Goal: Contribute content: Contribute content

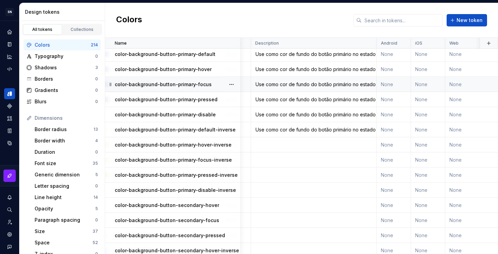
scroll to position [1933, 144]
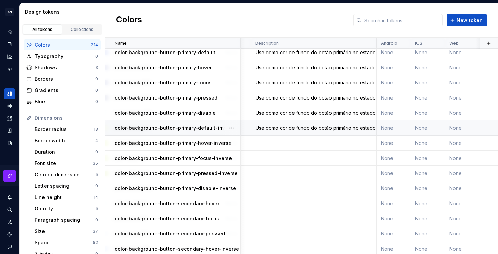
click at [286, 128] on div "Use como cor de fundo do botão primário no estado padrão em fundo escuro." at bounding box center [313, 127] width 125 height 7
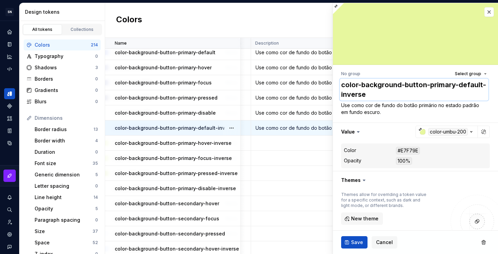
click at [385, 92] on textarea "color-background-button-primary-default-inverse" at bounding box center [414, 89] width 149 height 22
click at [276, 143] on td at bounding box center [314, 142] width 126 height 15
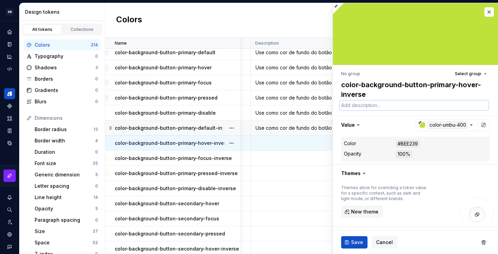
click at [378, 102] on textarea at bounding box center [414, 105] width 149 height 10
paste textarea "color-background-button-primary-default-inverse"
type textarea "*"
type textarea "color-background-button-primary-default-inverse"
type textarea "*"
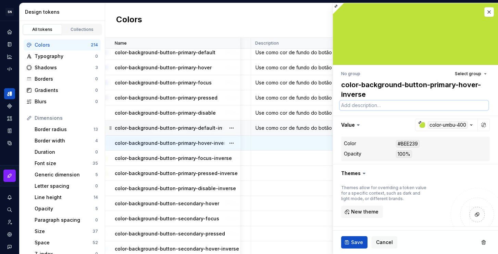
paste textarea "color-background-button-primary-default-inverse"
type textarea "*"
type textarea "color-background-button-primary-default-inverse"
type textarea "*"
click at [293, 131] on div "Use como cor de fundo do botão primário no estado padrão em fundo escuro." at bounding box center [313, 127] width 125 height 7
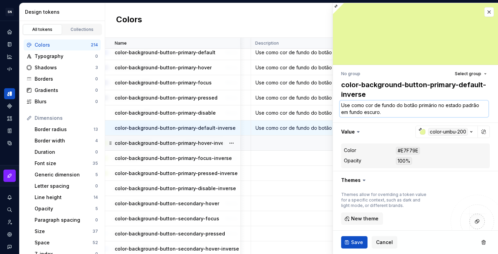
click at [402, 107] on textarea "Use como cor de fundo do botão primário no estado padrão em fundo escuro." at bounding box center [414, 108] width 149 height 16
click at [279, 142] on td at bounding box center [314, 142] width 126 height 15
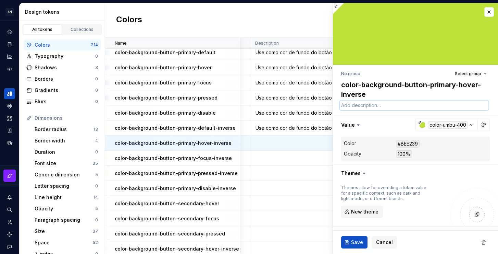
click at [385, 107] on textarea at bounding box center [414, 105] width 149 height 10
paste textarea "Use como cor de fundo do botão primário no estado padrão em fundo escuro."
type textarea "*"
type textarea "Use como cor de fundo do botão primário no estado padrão em fundo escuro."
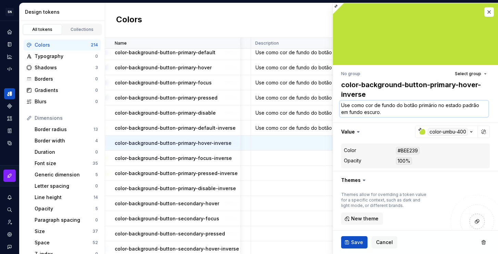
drag, startPoint x: 479, startPoint y: 106, endPoint x: 462, endPoint y: 104, distance: 16.5
click at [462, 104] on textarea "Use como cor de fundo do botão primário no estado padrão em fundo escuro." at bounding box center [414, 108] width 149 height 16
type textarea "*"
type textarea "Use como cor de fundo do botão primário no estado hem fundo escuro."
type textarea "*"
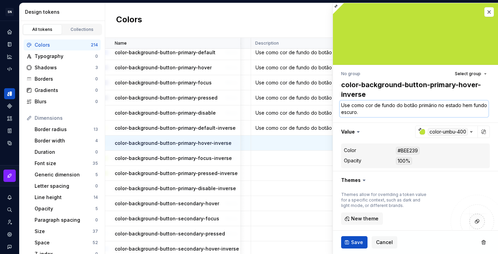
type textarea "Use como cor de fundo do botão primário no estado hoem fundo escuro."
type textarea "*"
type textarea "Use como cor de fundo do botão primário no estado hovem fundo escuro."
type textarea "*"
type textarea "Use como cor de fundo do botão primário no estado hoveem fundo escuro."
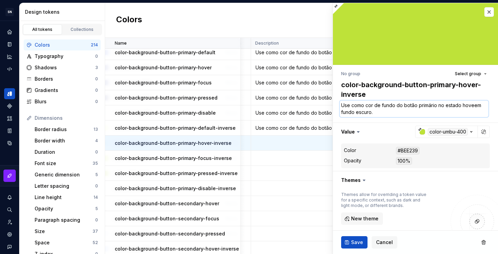
type textarea "*"
type textarea "Use como cor de fundo do botão primário no estado hoverem fundo escuro."
type textarea "*"
click at [395, 114] on textarea "Use como cor de fundo do botão primário no estado hover em fundo escuro." at bounding box center [414, 108] width 149 height 16
drag, startPoint x: 395, startPoint y: 114, endPoint x: 339, endPoint y: 108, distance: 56.2
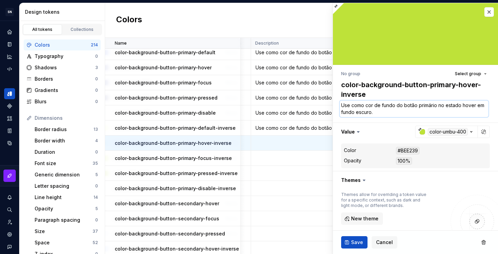
click at [339, 108] on div "No group Select group color-background-button-primary-hover-inverse Use como co…" at bounding box center [415, 200] width 165 height 271
type textarea "Use como cor de fundo do botão primário no estado hover em fundo escuro."
click at [353, 245] on span "Save" at bounding box center [357, 241] width 12 height 7
click at [291, 162] on td at bounding box center [314, 157] width 126 height 15
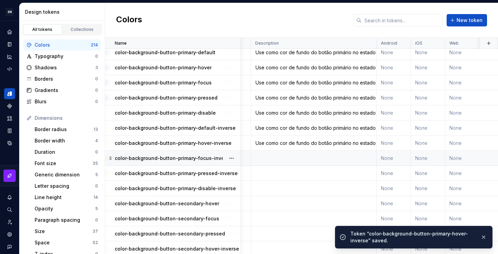
click at [296, 157] on td at bounding box center [314, 157] width 126 height 15
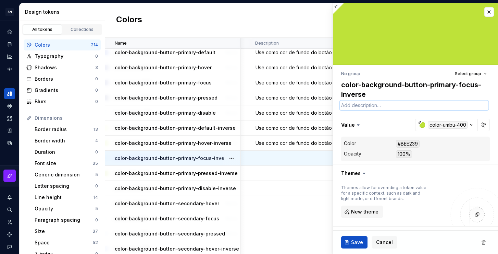
click at [379, 106] on textarea at bounding box center [414, 105] width 149 height 10
paste textarea "Use como cor de fundo do botão primário no estado padrão em fundo escuro."
type textarea "*"
type textarea "Use como cor de fundo do botão primário no estado padrão em fundo escuro."
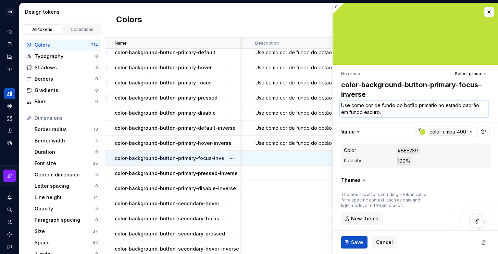
drag, startPoint x: 462, startPoint y: 104, endPoint x: 477, endPoint y: 106, distance: 14.8
click at [477, 106] on textarea "Use como cor de fundo do botão primário no estado padrão em fundo escuro." at bounding box center [414, 108] width 149 height 16
type textarea "*"
type textarea "Use como cor de fundo do botão primário no estado f em fundo escuro."
type textarea "*"
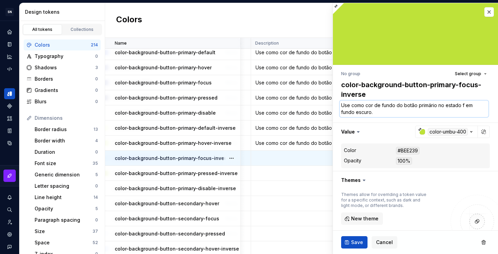
type textarea "Use como cor de fundo do botão primário no estado fo em fundo escuro."
type textarea "*"
type textarea "Use como cor de fundo do botão primário no estado foc em fundo escuro."
type textarea "*"
type textarea "Use como cor de fundo do botão primário no estado foco em fundo escuro."
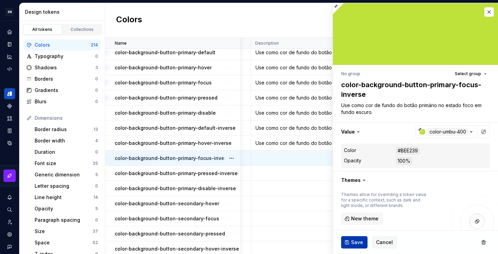
click at [358, 243] on span "Save" at bounding box center [357, 241] width 12 height 7
click at [280, 173] on td at bounding box center [314, 172] width 126 height 15
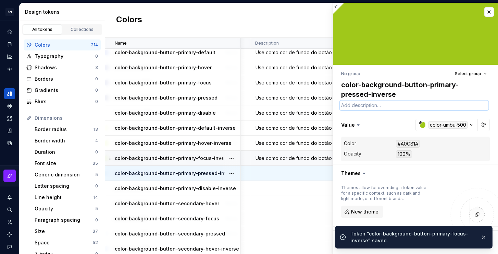
click at [378, 108] on textarea at bounding box center [414, 105] width 149 height 10
paste textarea "Use como cor de fundo do botão primário no estado padrão em fundo escuro."
type textarea "*"
type textarea "Use como cor de fundo do botão primário no estado padrão em fundo escuro."
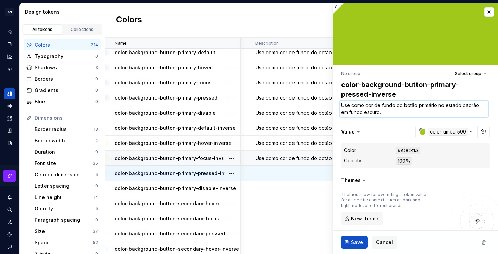
type textarea "*"
drag, startPoint x: 477, startPoint y: 106, endPoint x: 461, endPoint y: 104, distance: 16.2
click at [461, 104] on textarea "Use como cor de fundo do botão primário no estado padrão em fundo escuro." at bounding box center [414, 108] width 149 height 16
type textarea "Use como cor de fundo do botão primário no estado p em fundo escuro."
type textarea "*"
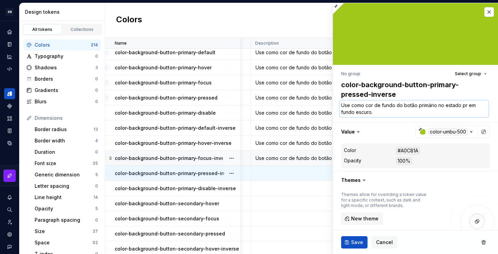
type textarea "Use como cor de fundo do botão primário no estado pre em fundo escuro."
type textarea "*"
type textarea "Use como cor de fundo do botão primário no estado pres em fundo escuro."
type textarea "*"
type textarea "Use como cor de fundo do botão primário no estado press em fundo escuro."
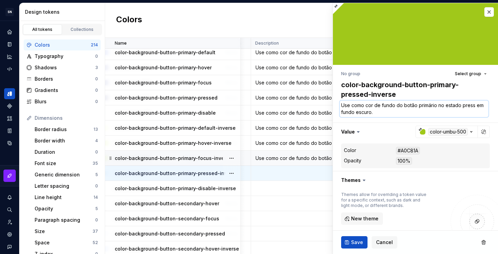
type textarea "*"
type textarea "Use como cor de fundo do botão primário no estado pressi em fundo escuro."
type textarea "*"
type textarea "Use como cor de fundo do botão primário no estado pressio em fundo escuro."
type textarea "*"
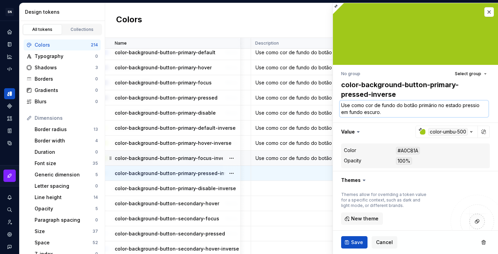
type textarea "Use como cor de fundo do botão primário no estado pression em fundo escuro."
type textarea "*"
type textarea "Use como cor de fundo do botão primário no estado pressiona em fundo escuro."
type textarea "*"
type textarea "Use como cor de fundo do botão primário no estado pressionad em fundo escuro."
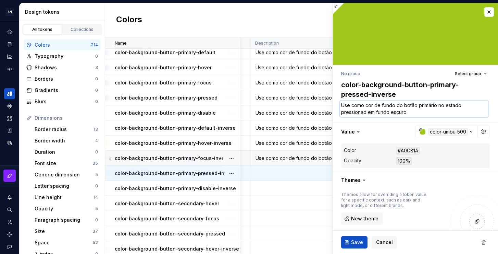
type textarea "*"
type textarea "Use como cor de fundo do botão primário no estado pressionado em fundo escuro."
click at [354, 238] on span "Save" at bounding box center [357, 241] width 12 height 7
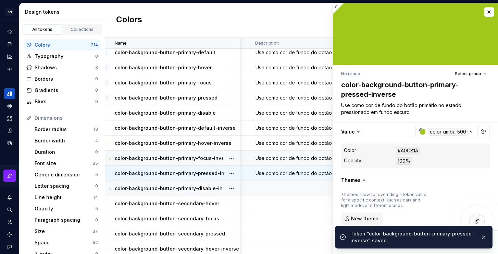
click at [278, 192] on td at bounding box center [314, 188] width 126 height 15
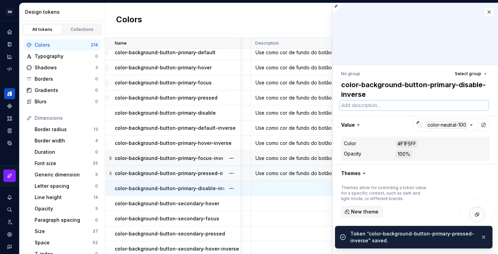
click at [372, 109] on textarea at bounding box center [414, 105] width 149 height 10
paste textarea "Use como cor de fundo do botão primário no estado padrão em fundo escuro."
type textarea "*"
type textarea "Use como cor de fundo do botão primário no estado padrão em fundo escuro."
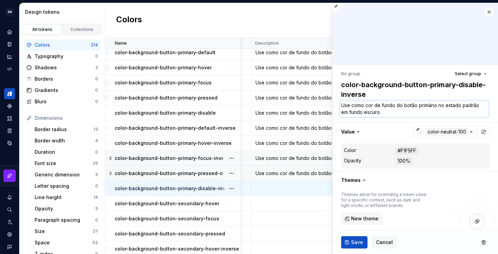
click at [463, 106] on textarea "Use como cor de fundo do botão primário no estado padrão em fundo escuro." at bounding box center [414, 108] width 149 height 16
drag, startPoint x: 461, startPoint y: 105, endPoint x: 477, endPoint y: 105, distance: 16.1
click at [477, 105] on textarea "Use como cor de fundo do botão primário no estado padrão em fundo escuro." at bounding box center [414, 108] width 149 height 16
type textarea "*"
type textarea "Use como cor de fundo do botão primário no estado d em fundo escuro."
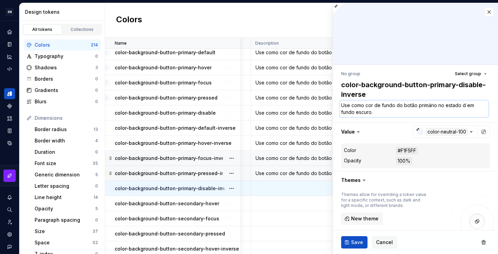
type textarea "*"
type textarea "Use como cor de fundo do botão primário no estado de em fundo escuro."
type textarea "*"
type textarea "Use como cor de fundo do botão primário no estado desa em fundo escuro."
type textarea "*"
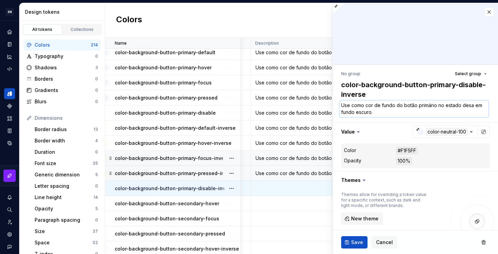
type textarea "Use como cor de fundo do botão primário no estado desab em fundo escuro."
type textarea "*"
type textarea "Use como cor de fundo do botão primário no estado desabi em fundo escuro."
type textarea "*"
type textarea "Use como cor de fundo do botão primário no estado desabil em fundo escuro."
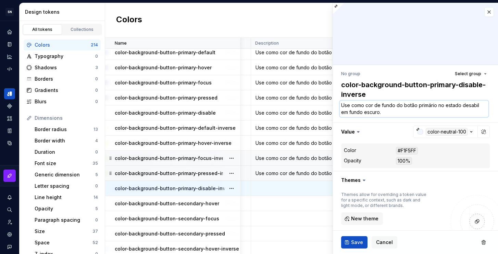
type textarea "*"
type textarea "Use como cor de fundo do botão primário no estado desabili em fundo escuro."
type textarea "*"
type textarea "Use como cor de fundo do botão primário no estado desabilit em fundo escuro."
type textarea "*"
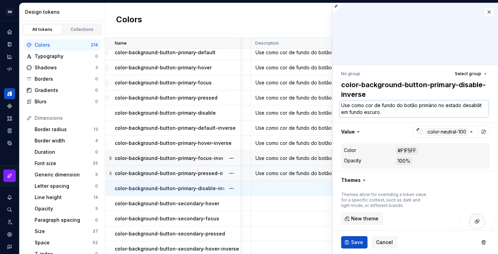
type textarea "Use como cor de fundo do botão primário no estado desabilita em fundo escuro."
type textarea "*"
type textarea "Use como cor de fundo do botão primário no estado desabilitad em fundo escuro."
type textarea "*"
type textarea "Use como cor de fundo do botão primário no estado desabilitado em fundo escuro."
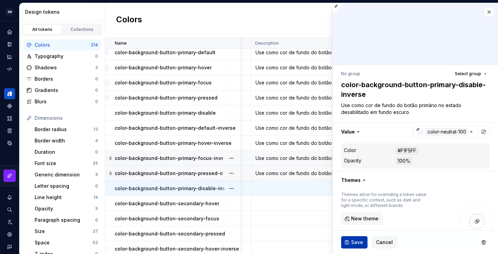
click at [360, 242] on span "Save" at bounding box center [357, 241] width 12 height 7
click at [289, 206] on td at bounding box center [314, 203] width 126 height 15
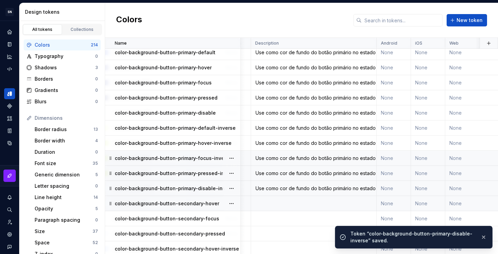
click at [291, 203] on td at bounding box center [314, 203] width 126 height 15
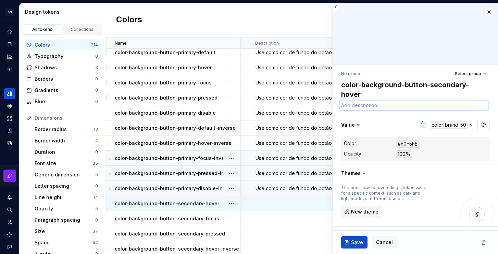
click at [371, 108] on textarea at bounding box center [414, 105] width 149 height 10
paste textarea "Use como cor de fundo do botão primário no estado padrão em fundo escuro."
type textarea "*"
type textarea "Use como cor de fundo do botão primário no estado padrão em fundo escuro."
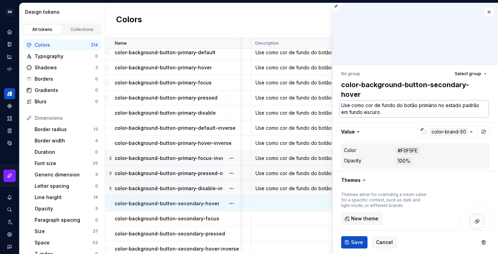
drag, startPoint x: 436, startPoint y: 106, endPoint x: 418, endPoint y: 105, distance: 18.2
click at [418, 105] on textarea "Use como cor de fundo do botão primário no estado padrão em fundo escuro." at bounding box center [414, 108] width 149 height 16
type textarea "*"
type textarea "Use como cor de fundo do botão s no estado padrão em fundo escuro."
type textarea "*"
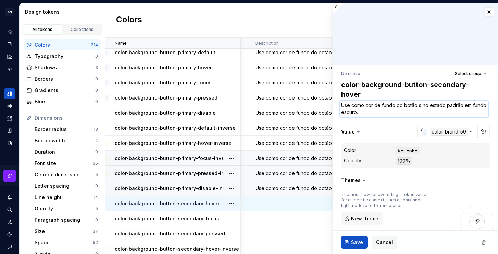
type textarea "Use como cor de fundo do botão se no estado padrão em fundo escuro."
type textarea "*"
type textarea "Use como cor de fundo do botão sec no estado padrão em fundo escuro."
type textarea "*"
type textarea "Use como cor de fundo do botão secu no estado padrão em fundo escuro."
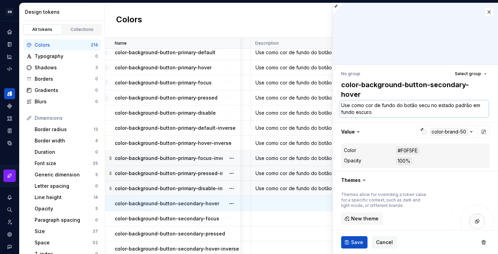
type textarea "*"
type textarea "Use como cor de fundo do botão secun no estado padrão em fundo escuro."
type textarea "*"
type textarea "Use como cor de fundo do botão secund no estado padrão em fundo escuro."
type textarea "*"
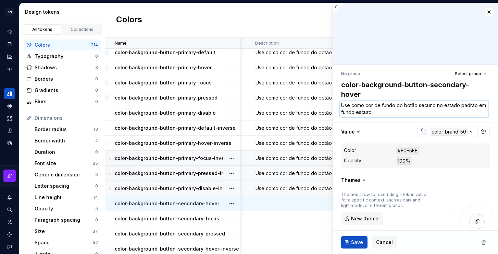
type textarea "Use como cor de fundo do botão secund' no estado padrão em fundo escuro."
type textarea "*"
type textarea "Use como cor de fundo do botão secundá no estado padrão em fundo escuro."
type textarea "*"
type textarea "Use como cor de fundo do botão secundári no estado padrão em fundo escuro."
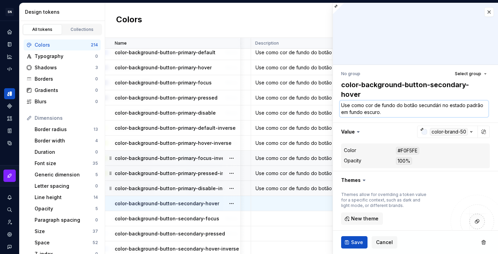
type textarea "*"
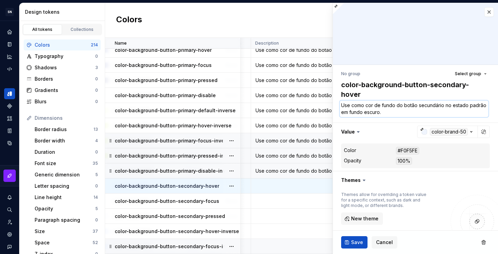
scroll to position [1947, 144]
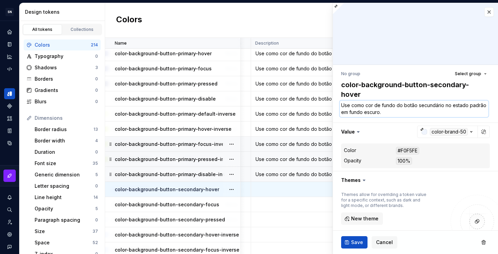
drag, startPoint x: 406, startPoint y: 111, endPoint x: 341, endPoint y: 111, distance: 65.8
click at [341, 111] on textarea "Use como cor de fundo do botão secundário no estado padrão em fundo escuro." at bounding box center [414, 108] width 149 height 16
type textarea "Use como cor de fundo do botão secundário no estado h"
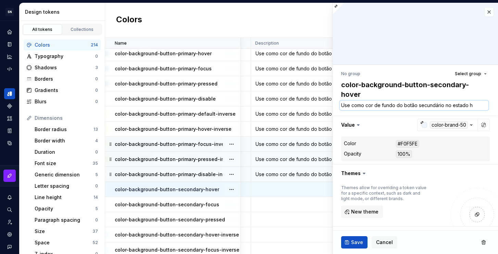
type textarea "*"
type textarea "Use como cor de fundo do botão secundário no estado ho"
type textarea "*"
type textarea "Use como cor de fundo do botão secundário no estado hov"
type textarea "*"
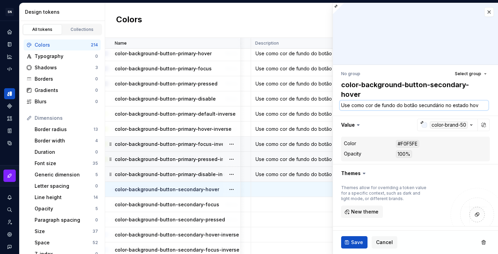
type textarea "Use como cor de fundo do botão secundário no estado hove"
type textarea "*"
type textarea "Use como cor de fundo do botão secundário no estado hover"
type textarea "*"
type textarea "Use como cor de fundo do botão secundário no estado hover."
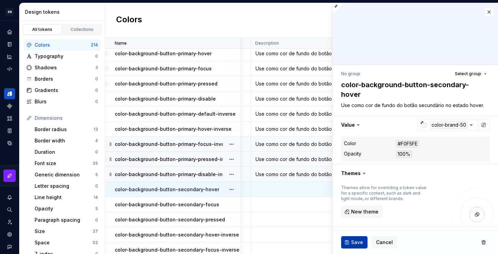
click at [354, 243] on span "Save" at bounding box center [357, 241] width 12 height 7
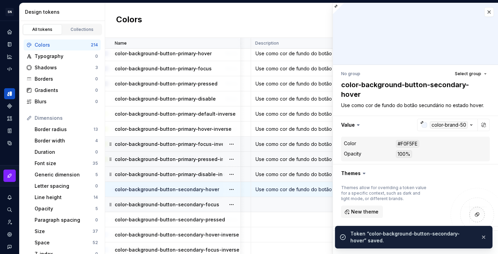
click at [293, 201] on td at bounding box center [314, 204] width 126 height 15
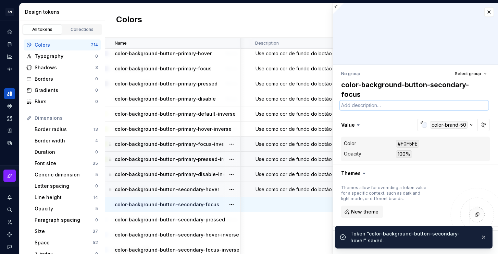
click at [366, 108] on textarea at bounding box center [414, 105] width 149 height 10
paste textarea "Use como cor de fundo do botão secundário no estado hover."
type textarea "*"
type textarea "Use como cor de fundo do botão secundário no estado hover."
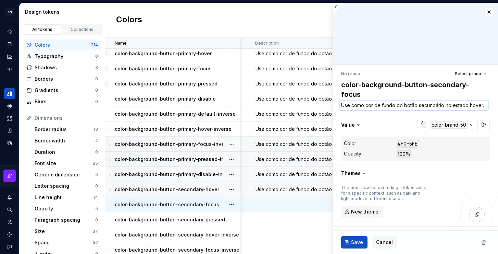
drag, startPoint x: 468, startPoint y: 105, endPoint x: 484, endPoint y: 105, distance: 15.4
click at [484, 105] on div "Use como cor de fundo do botão secundário no estado hover." at bounding box center [415, 105] width 149 height 10
type textarea "*"
type textarea "Use como cor de fundo do botão secundário no estado f"
type textarea "*"
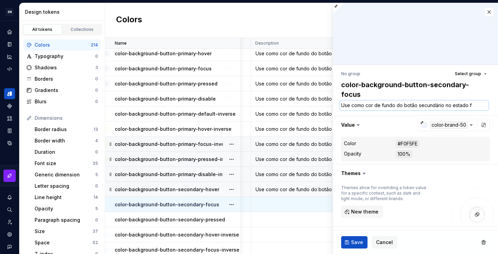
type textarea "Use como cor de fundo do botão secundário no estado fo"
type textarea "*"
type textarea "Use como cor de fundo do botão secundário no estado foco"
type textarea "*"
type textarea "Use como cor de fundo do botão secundário no estado foco."
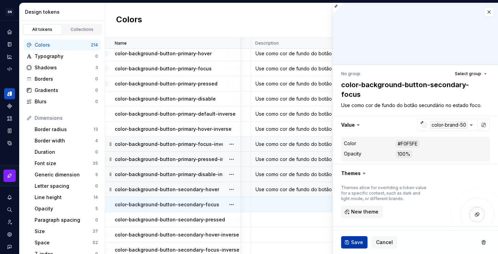
click at [355, 241] on span "Save" at bounding box center [357, 241] width 12 height 7
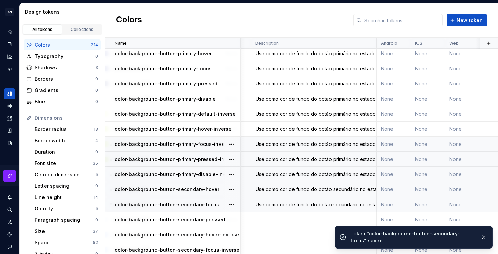
click at [307, 219] on td at bounding box center [314, 219] width 126 height 15
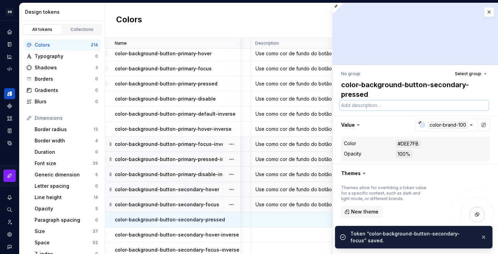
click at [375, 103] on textarea at bounding box center [414, 105] width 149 height 10
paste textarea "Use como cor de fundo do botão secundário no estado hover."
type textarea "*"
type textarea "Use como cor de fundo do botão secundário no estado hover."
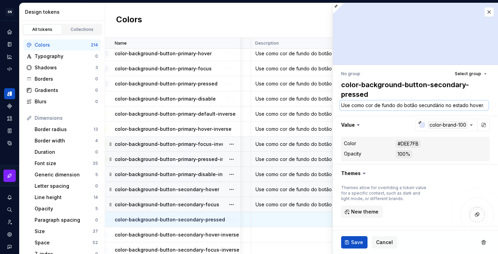
drag, startPoint x: 468, startPoint y: 105, endPoint x: 492, endPoint y: 106, distance: 24.3
click at [492, 106] on div "No group Select group color-background-button-secondary-pressed Use como cor de…" at bounding box center [415, 197] width 165 height 264
type textarea "*"
type textarea "Use como cor de fundo do botão secundário no estado p"
type textarea "*"
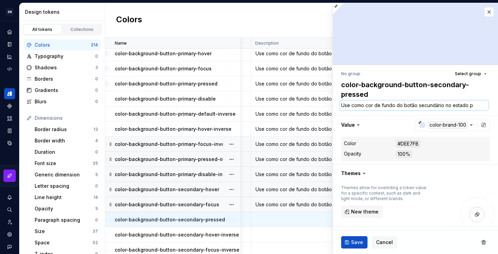
type textarea "Use como cor de fundo do botão secundário no estado pr"
type textarea "*"
type textarea "Use como cor de fundo do botão secundário no estado pre"
type textarea "*"
type textarea "Use como cor de fundo do botão secundário no estado pres"
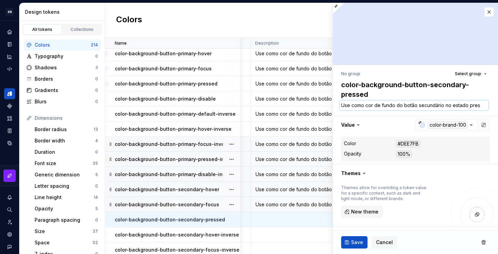
type textarea "*"
type textarea "Use como cor de fundo do botão secundário no estado pressi"
type textarea "*"
type textarea "Use como cor de fundo do botão secundário no estado pressio"
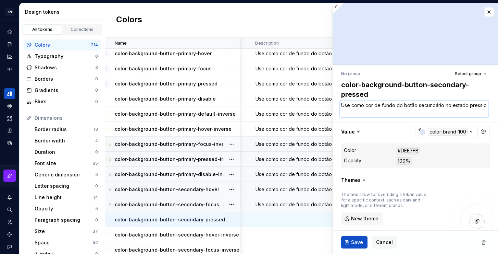
type textarea "*"
type textarea "Use como cor de fundo do botão secundário no estado pression"
type textarea "*"
type textarea "Use como cor de fundo do botão secundário no estado pressiona"
type textarea "*"
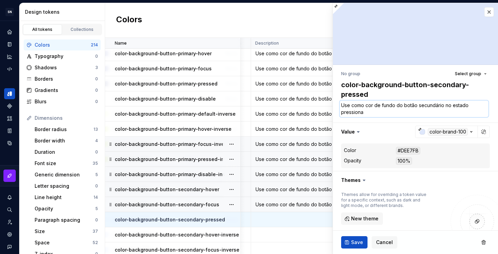
type textarea "Use como cor de fundo do botão secundário no estado pressionad"
type textarea "*"
type textarea "Use como cor de fundo do botão secundário no estado pressionado"
type textarea "*"
type textarea "Use como cor de fundo do botão secundário no estado pressionado."
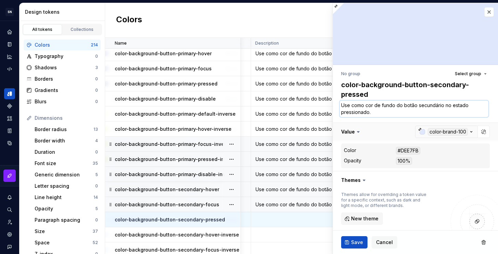
type textarea "*"
type textarea "Use como cor de fundo do botão secundário no estado pressionado."
click at [355, 237] on button "Save" at bounding box center [354, 242] width 26 height 12
click at [279, 234] on td at bounding box center [314, 234] width 126 height 15
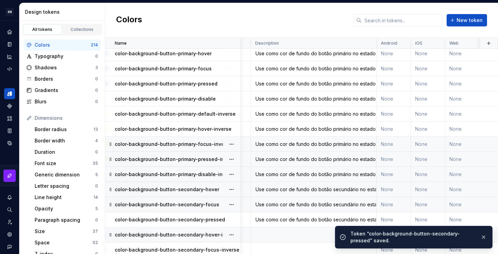
click at [279, 234] on td at bounding box center [314, 234] width 126 height 15
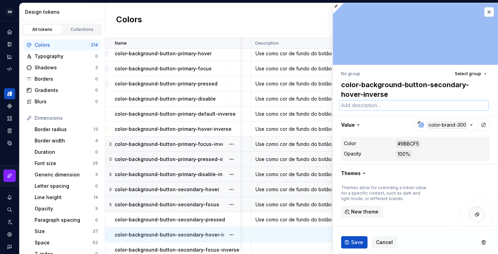
click at [386, 107] on textarea at bounding box center [414, 105] width 149 height 10
paste textarea "Use como cor de fundo do botão secundário no estado hover."
type textarea "*"
type textarea "Use como cor de fundo do botão secundário no estado hover."
type textarea "*"
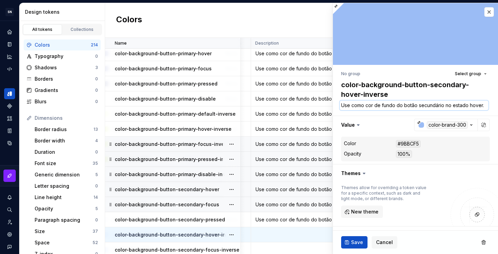
type textarea "Use como cor de fundo do botão secundário no estado hover"
type textarea "*"
type textarea "Use como cor de fundo do botão secundário no estado hover"
type textarea "*"
type textarea "Use como cor de fundo do botão secundário no estado hover e"
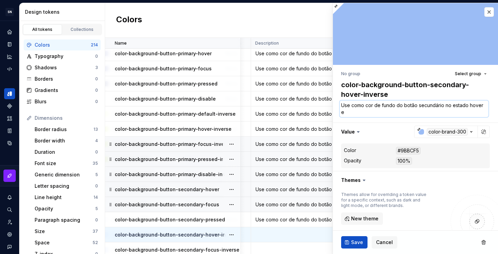
type textarea "*"
type textarea "Use como cor de fundo do botão secundário no estado hover em"
type textarea "*"
type textarea "Use como cor de fundo do botão secundário no estado hover em"
type textarea "*"
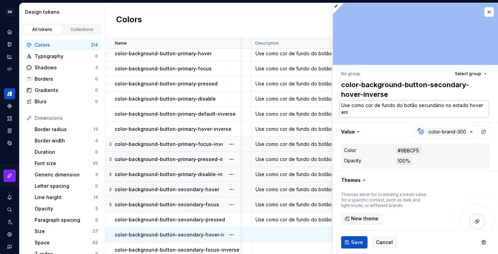
type textarea "Use como cor de fundo do botão secundário no estado hover em f"
type textarea "*"
type textarea "Use como cor de fundo do botão secundário no estado hover em fu"
type textarea "*"
type textarea "Use como cor de fundo do botão secundário no estado hover em fun"
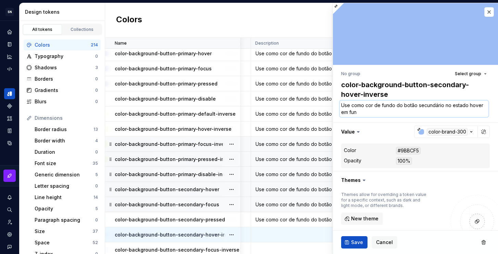
type textarea "*"
type textarea "Use como cor de fundo do botão secundário no estado hover em fund"
type textarea "*"
type textarea "Use como cor de fundo do botão secundário no estado hover em fundo"
type textarea "*"
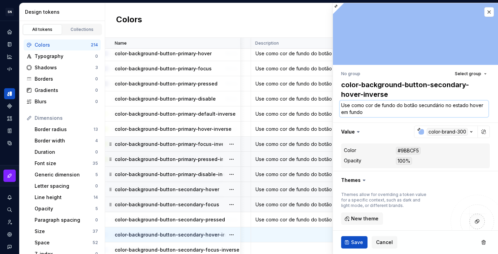
type textarea "Use como cor de fundo do botão secundário no estado hover em fundo"
type textarea "*"
type textarea "Use como cor de fundo do botão secundário no estado hover em fundo e"
type textarea "*"
type textarea "Use como cor de fundo do botão secundário no estado hover em fundo es"
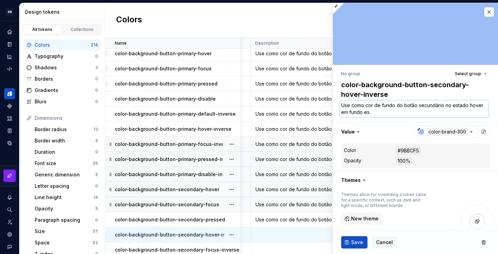
type textarea "*"
type textarea "Use como cor de fundo do botão secundário no estado hover em fundo esc"
type textarea "*"
type textarea "Use como cor de fundo do botão secundário no estado hover em fundo escu"
type textarea "*"
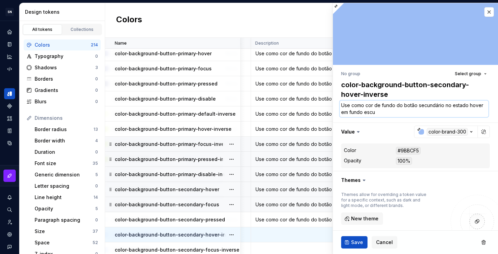
type textarea "Use como cor de fundo do botão secundário no estado hover em fundo escur"
type textarea "*"
type textarea "Use como cor de fundo do botão secundário no estado hover em fundo escuro"
type textarea "*"
drag, startPoint x: 399, startPoint y: 113, endPoint x: 336, endPoint y: 103, distance: 63.9
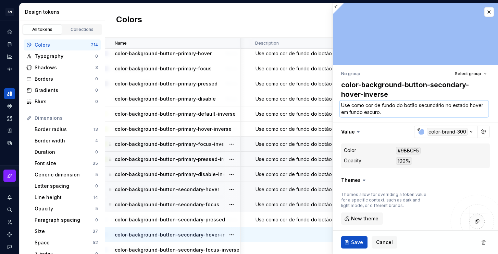
click at [336, 103] on div "No group Select group color-background-button-secondary-hover-inverse Use como …" at bounding box center [415, 200] width 165 height 271
click at [399, 112] on textarea "Use como cor de fundo do botão secundário no estado hover em fundo escuro." at bounding box center [414, 108] width 149 height 16
type textarea "Use como cor de fundo do botão secundário no estado hover em fundo escuro."
click at [358, 239] on span "Save" at bounding box center [357, 241] width 12 height 7
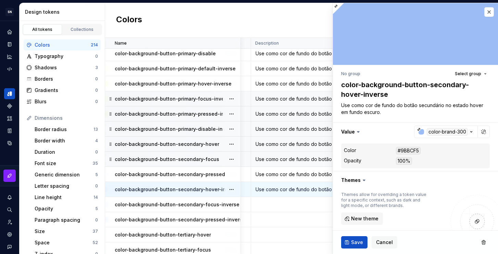
scroll to position [1998, 144]
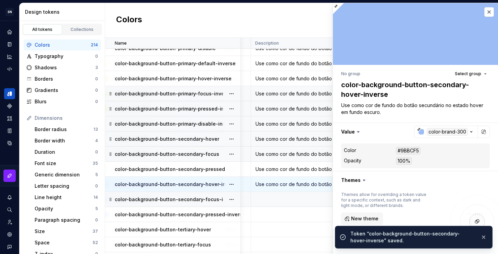
click at [293, 199] on td at bounding box center [314, 199] width 126 height 15
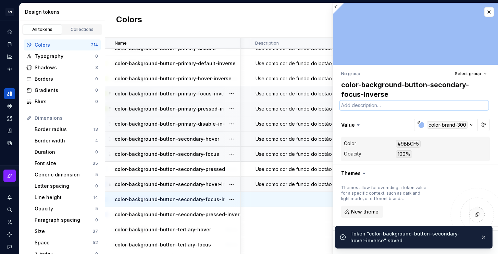
click at [365, 107] on textarea at bounding box center [414, 105] width 149 height 10
paste textarea "Use como cor de fundo do botão secundário no estado hover em fundo escuro."
type textarea "*"
type textarea "Use como cor de fundo do botão secundário no estado hover em fundo escuro."
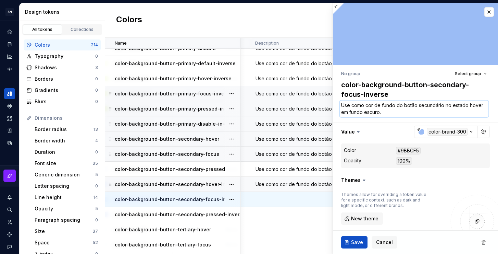
drag, startPoint x: 468, startPoint y: 104, endPoint x: 481, endPoint y: 104, distance: 12.7
click at [481, 104] on textarea "Use como cor de fundo do botão secundário no estado hover em fundo escuro." at bounding box center [414, 108] width 149 height 16
type textarea "*"
type textarea "Use como cor de fundo do botão secundário no estado f em fundo escuro."
type textarea "*"
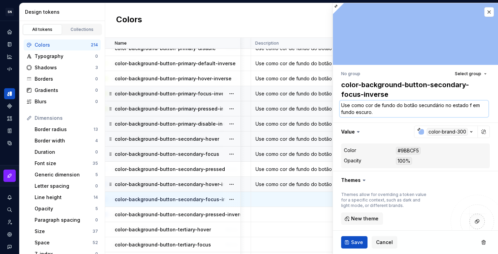
type textarea "Use como cor de fundo do botão secundário no estado fo em fundo escuro."
type textarea "*"
type textarea "Use como cor de fundo do botão secundário no estado foc em fundo escuro."
type textarea "*"
type textarea "Use como cor de fundo do botão secundário no estado foco em fundo escuro."
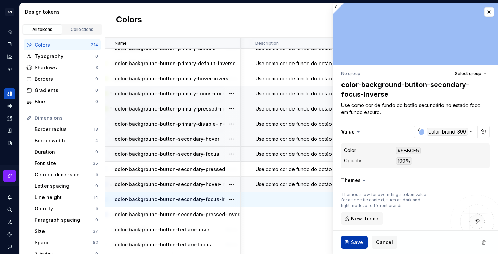
click at [359, 240] on span "Save" at bounding box center [357, 241] width 12 height 7
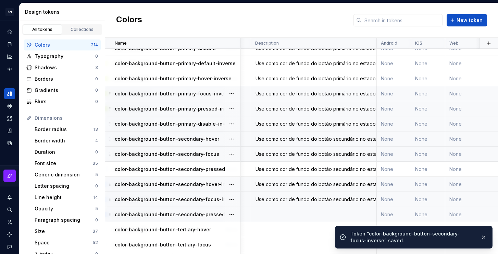
click at [289, 214] on td at bounding box center [314, 214] width 126 height 15
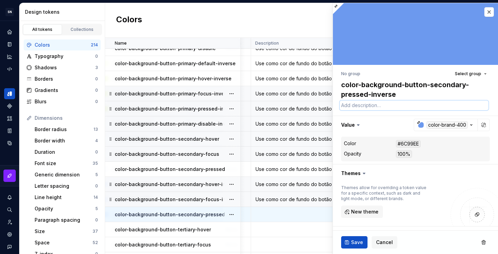
click at [368, 108] on textarea at bounding box center [414, 105] width 149 height 10
paste textarea "Use como cor de fundo do botão secundário no estado hover em fundo escuro."
type textarea "*"
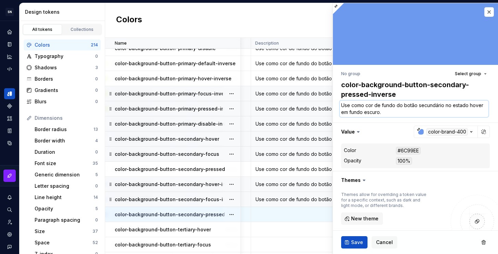
drag, startPoint x: 468, startPoint y: 105, endPoint x: 481, endPoint y: 105, distance: 12.7
click at [481, 105] on textarea "Use como cor de fundo do botão secundário no estado hover em fundo escuro." at bounding box center [414, 108] width 149 height 16
type textarea "Use como cor de fundo do botão secundário no estado p em fundo escuro."
type textarea "*"
type textarea "Use como cor de fundo do botão secundário no estado pr em fundo escuro."
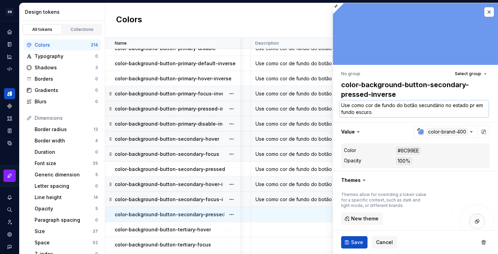
type textarea "*"
type textarea "Use como cor de fundo do botão secundário no estado pre em fundo escuro."
click at [348, 239] on button "Save" at bounding box center [354, 242] width 26 height 12
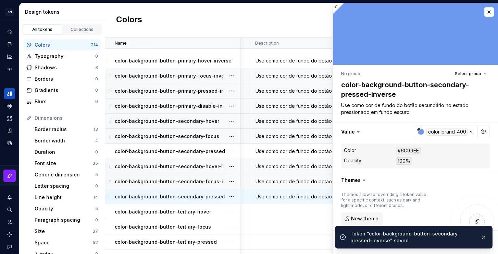
scroll to position [2016, 144]
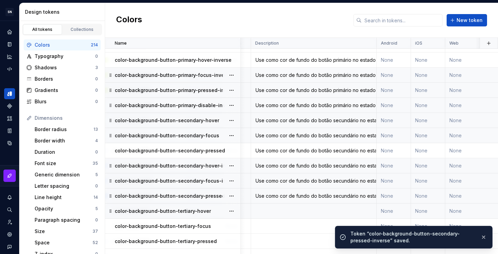
click at [281, 211] on td at bounding box center [314, 210] width 126 height 15
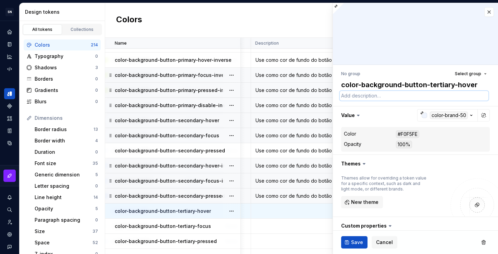
click at [376, 99] on textarea at bounding box center [414, 96] width 149 height 10
paste textarea "Use como cor de fundo do botão secundário no estado hover em fundo escuro."
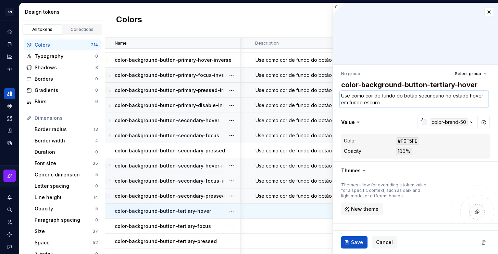
drag, startPoint x: 442, startPoint y: 96, endPoint x: 417, endPoint y: 98, distance: 25.1
click at [417, 98] on textarea "Use como cor de fundo do botão secundário no estado hover em fundo escuro." at bounding box center [414, 99] width 149 height 16
drag, startPoint x: 397, startPoint y: 102, endPoint x: 338, endPoint y: 102, distance: 58.9
click at [338, 102] on div "No group Select group color-background-button-tertiary-hover Use como cor de fu…" at bounding box center [415, 196] width 165 height 262
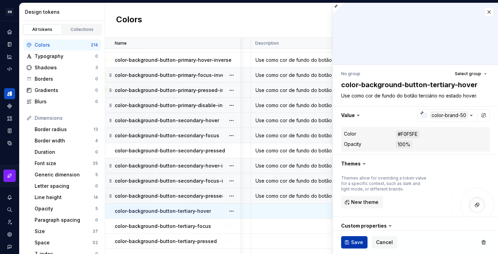
click at [359, 244] on span "Save" at bounding box center [357, 241] width 12 height 7
click at [300, 225] on td at bounding box center [314, 225] width 126 height 15
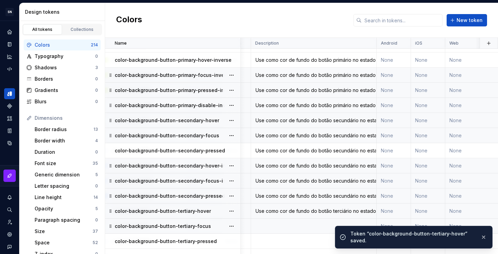
click at [305, 227] on td at bounding box center [314, 225] width 126 height 15
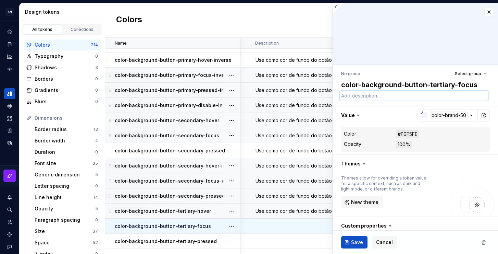
click at [375, 97] on textarea at bounding box center [414, 96] width 149 height 10
paste textarea "Use como cor de fundo do botão terciário no estado hover."
drag, startPoint x: 476, startPoint y: 95, endPoint x: 461, endPoint y: 96, distance: 14.7
click at [461, 96] on textarea "Use como cor de fundo do botão terciário no estado hover." at bounding box center [414, 96] width 149 height 10
click at [358, 242] on span "Save" at bounding box center [357, 241] width 12 height 7
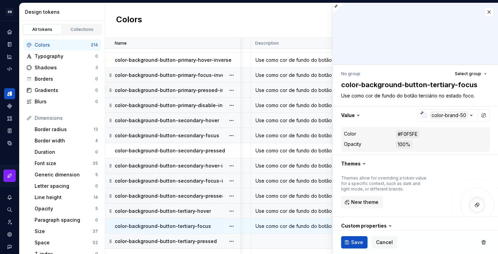
click at [271, 242] on td at bounding box center [314, 240] width 126 height 15
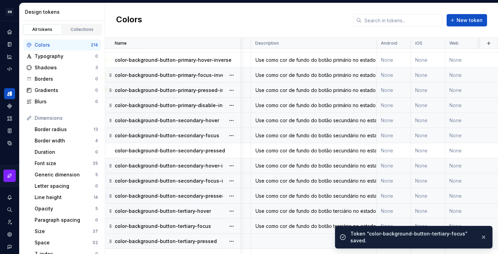
click at [272, 242] on td at bounding box center [314, 240] width 126 height 15
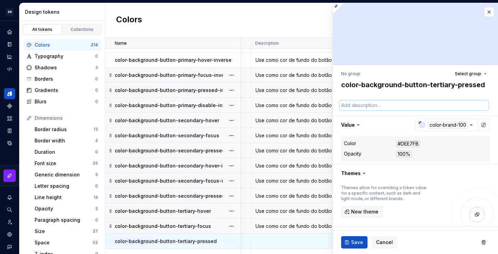
click at [375, 110] on textarea at bounding box center [414, 105] width 149 height 10
paste textarea "Use como cor de fundo do botão terciário no estado hover."
drag, startPoint x: 477, startPoint y: 105, endPoint x: 463, endPoint y: 106, distance: 14.4
click at [463, 106] on textarea "Use como cor de fundo do botão terciário no estado hover." at bounding box center [414, 105] width 149 height 10
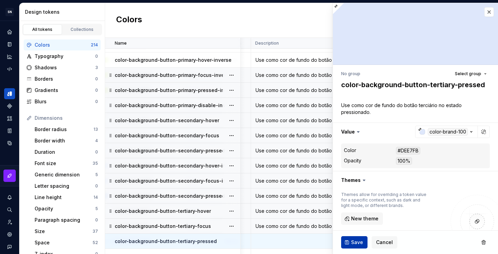
click at [357, 238] on span "Save" at bounding box center [357, 241] width 12 height 7
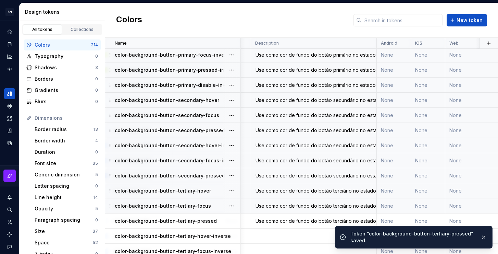
scroll to position [2102, 144]
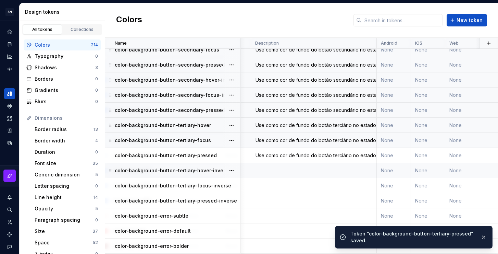
click at [278, 170] on td at bounding box center [314, 170] width 126 height 15
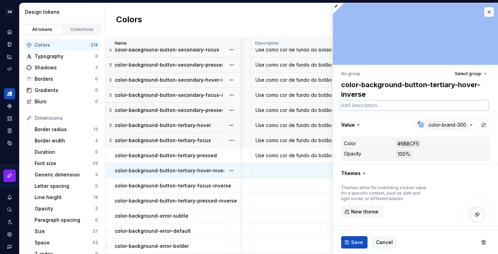
click at [366, 106] on textarea at bounding box center [414, 105] width 149 height 10
paste textarea "Use como cor de fundo do botão terciário no estado hover."
click at [475, 106] on textarea "Use como cor de fundo do botão terciário no estado hover." at bounding box center [414, 105] width 149 height 10
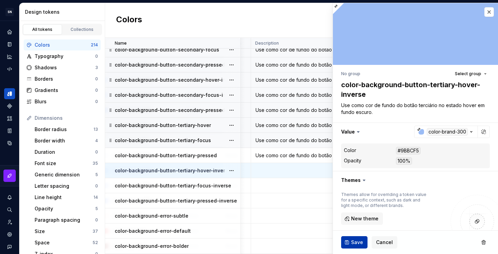
click at [351, 241] on span "Save" at bounding box center [357, 241] width 12 height 7
click at [284, 187] on td at bounding box center [314, 185] width 126 height 15
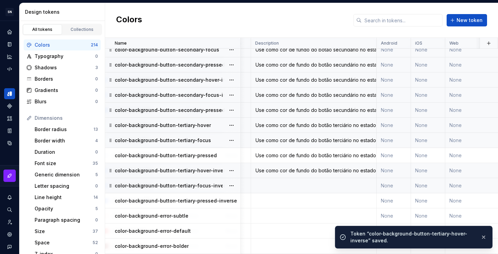
click at [305, 187] on td at bounding box center [314, 185] width 126 height 15
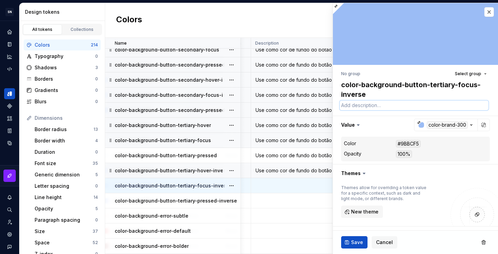
click at [374, 108] on textarea at bounding box center [414, 105] width 149 height 10
paste textarea "Use como cor de fundo do botão terciário no estado hover."
click at [295, 177] on td "Use como cor de fundo do botão terciário no estado hover em fundo escuro." at bounding box center [314, 170] width 126 height 15
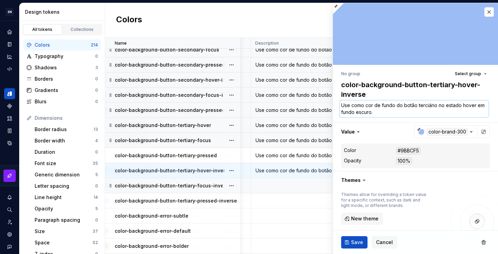
click at [371, 111] on textarea "Use como cor de fundo do botão terciário no estado hover em fundo escuro." at bounding box center [414, 108] width 149 height 16
click at [300, 183] on td at bounding box center [314, 185] width 126 height 15
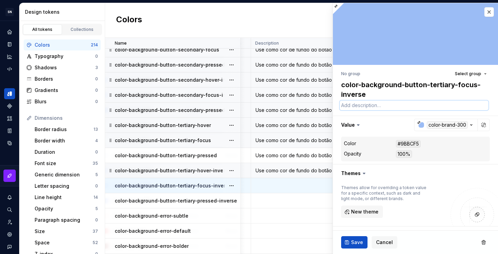
click at [367, 109] on textarea at bounding box center [414, 105] width 149 height 10
paste textarea "Use como cor de fundo do botão terciário no estado hover."
click at [304, 165] on td "Use como cor de fundo do botão terciário no estado hover em fundo escuro." at bounding box center [314, 170] width 126 height 15
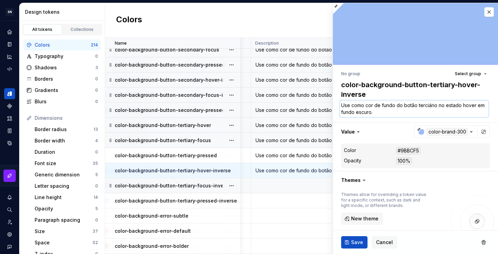
click at [375, 109] on textarea "Use como cor de fundo do botão terciário no estado hover em fundo escuro." at bounding box center [414, 108] width 149 height 16
click at [295, 187] on td at bounding box center [314, 185] width 126 height 15
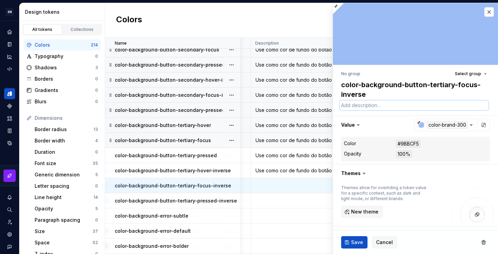
click at [366, 109] on textarea at bounding box center [414, 105] width 149 height 10
paste textarea "Use como cor de fundo do botão terciário no estado hover em fundo escuro."
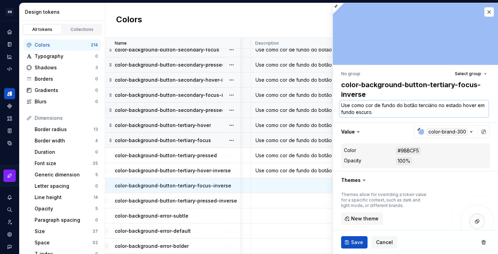
drag, startPoint x: 461, startPoint y: 106, endPoint x: 473, endPoint y: 107, distance: 11.7
click at [473, 107] on textarea "Use como cor de fundo do botão terciário no estado hover em fundo escuro." at bounding box center [414, 108] width 149 height 16
click at [355, 245] on span "Save" at bounding box center [357, 241] width 12 height 7
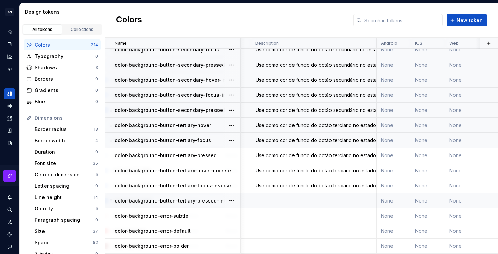
click at [289, 200] on td at bounding box center [314, 200] width 126 height 15
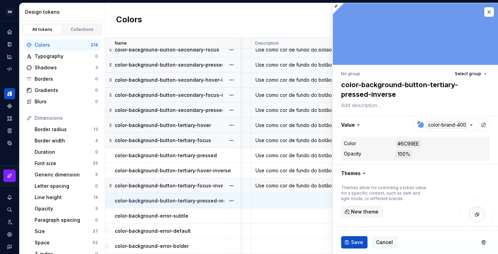
click at [280, 184] on div "Use como cor de fundo do botão terciário no estado foco em fundo escuro." at bounding box center [313, 185] width 125 height 7
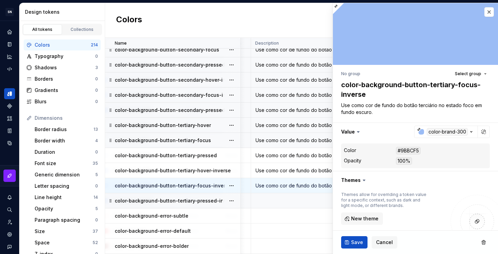
click at [285, 201] on td at bounding box center [314, 200] width 126 height 15
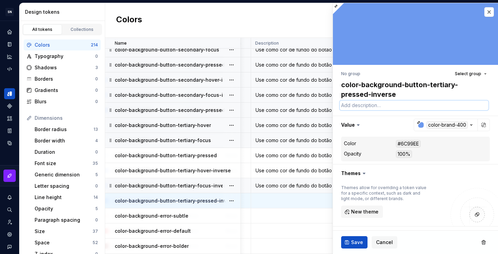
click at [372, 109] on textarea at bounding box center [414, 105] width 149 height 10
paste textarea "Use como cor de fundo do botão terciário no estado hover em fundo escuro."
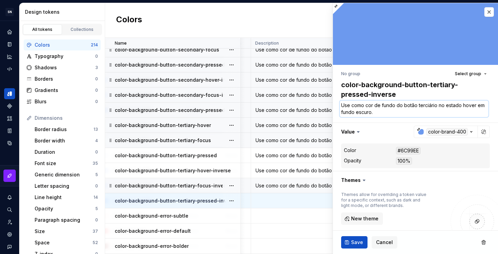
drag, startPoint x: 475, startPoint y: 107, endPoint x: 462, endPoint y: 106, distance: 13.1
click at [462, 106] on textarea "Use como cor de fundo do botão terciário no estado hover em fundo escuro." at bounding box center [414, 108] width 149 height 16
click at [358, 242] on span "Save" at bounding box center [357, 241] width 12 height 7
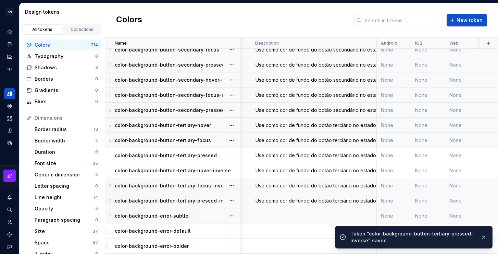
click at [283, 216] on td at bounding box center [314, 215] width 126 height 15
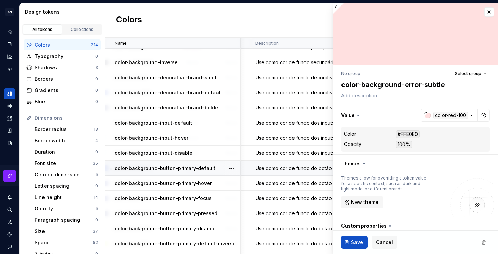
scroll to position [1757, 144]
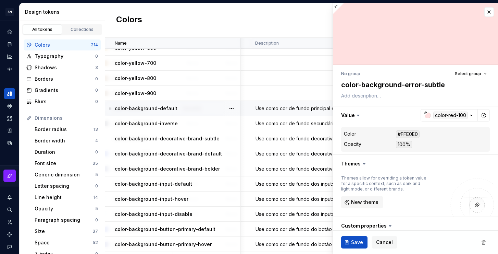
click at [286, 106] on div "Use como cor de fundo principal em containers e páginas." at bounding box center [313, 108] width 125 height 7
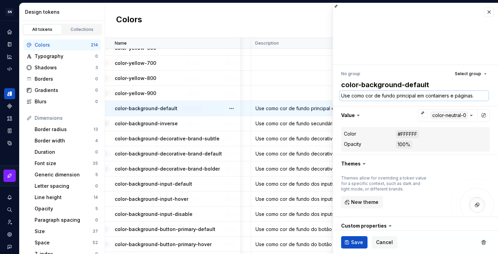
click at [393, 97] on textarea "Use como cor de fundo principal em containers e páginas." at bounding box center [414, 96] width 149 height 10
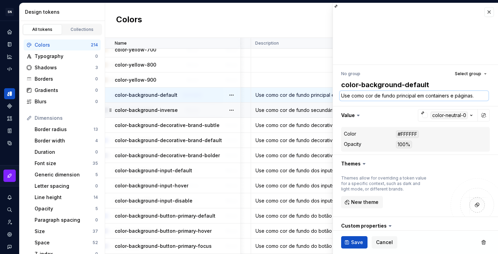
scroll to position [1772, 144]
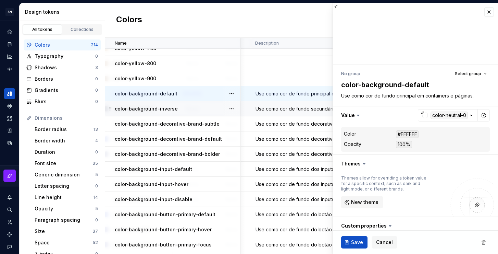
click at [289, 106] on div "Use como cor de fundo secundário em containers e páginas." at bounding box center [313, 108] width 125 height 7
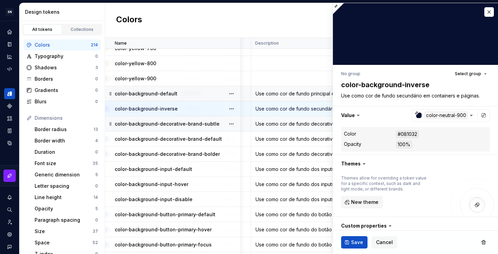
click at [285, 124] on div "Use como cor de fundo decorativa em containers e páginas, quando houver necessi…" at bounding box center [313, 123] width 125 height 7
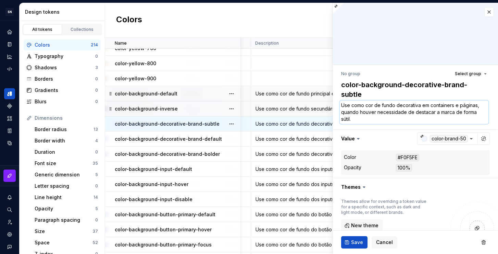
click at [431, 113] on textarea "Use como cor de fundo decorativa em containers e páginas, quando houver necessi…" at bounding box center [414, 111] width 149 height 23
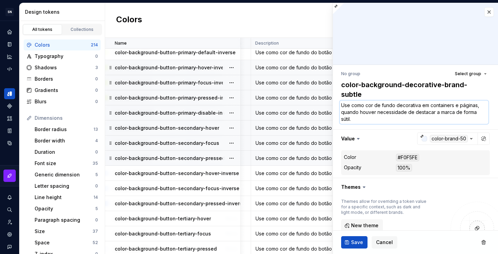
scroll to position [2139, 144]
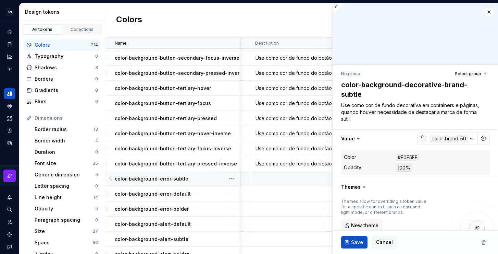
click at [283, 178] on td at bounding box center [314, 178] width 126 height 15
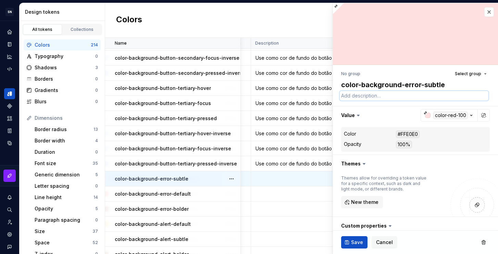
click at [394, 92] on textarea at bounding box center [414, 96] width 149 height 10
paste textarea "Use como cor de fundo decorativa em containers e páginas, quando houver necessi…"
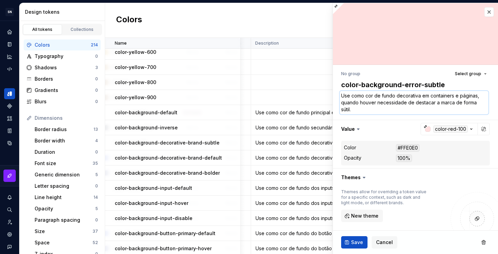
scroll to position [1752, 144]
click at [267, 171] on div "Use como cor de fundo decorativa em containers e páginas, quando houver necessi…" at bounding box center [313, 173] width 125 height 7
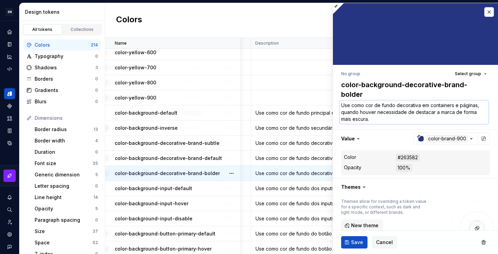
click at [377, 119] on textarea "Use como cor de fundo decorativa em containers e páginas, quando houver necessi…" at bounding box center [414, 111] width 149 height 23
click at [382, 120] on textarea "Use como cor de fundo decorativa em containers e páginas, quando houver necessi…" at bounding box center [414, 111] width 149 height 23
drag, startPoint x: 377, startPoint y: 119, endPoint x: 354, endPoint y: 117, distance: 22.7
click at [354, 117] on textarea "Use como cor de fundo decorativa em containers e páginas, quando houver necessi…" at bounding box center [414, 111] width 149 height 23
click at [349, 241] on button "Save" at bounding box center [354, 242] width 26 height 12
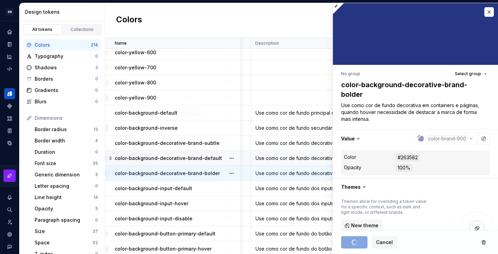
click at [306, 159] on div "Use como cor de fundo decorativa em containers e páginas, quando houver necessi…" at bounding box center [313, 158] width 125 height 7
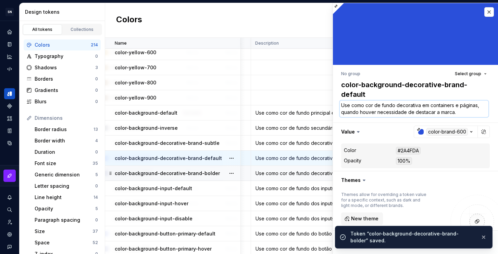
click at [440, 110] on textarea "Use como cor de fundo decorativa em containers e páginas, quando houver necessi…" at bounding box center [414, 108] width 149 height 16
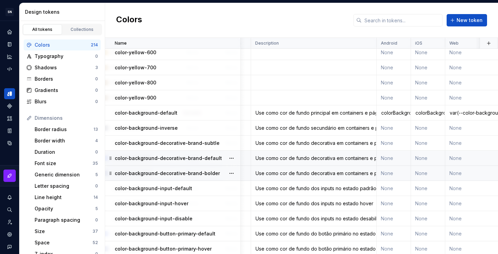
click at [317, 158] on div "Use como cor de fundo decorativa em containers e páginas, quando houver necessi…" at bounding box center [313, 158] width 125 height 7
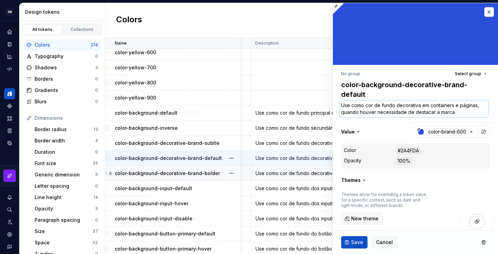
click at [461, 113] on textarea "Use como cor de fundo decorativa em containers e páginas, quando houver necessi…" at bounding box center [414, 108] width 149 height 16
click at [463, 113] on textarea "Use como cor de fundo decorativa em containers e páginas, quando houver necessi…" at bounding box center [414, 108] width 149 height 16
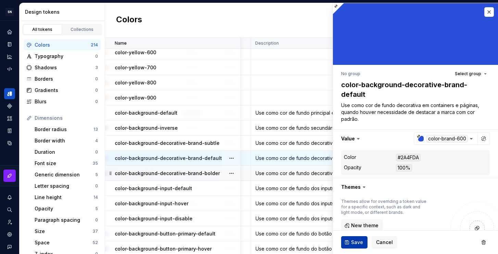
click at [355, 243] on span "Save" at bounding box center [357, 241] width 12 height 7
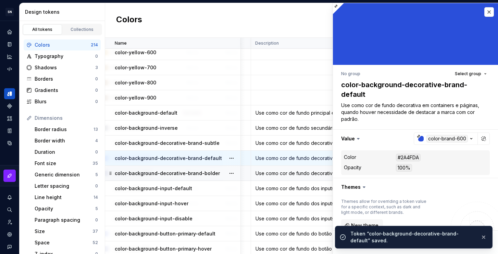
click at [304, 174] on div "Use como cor de fundo decorativa em containers e páginas, quando houver necessi…" at bounding box center [313, 173] width 125 height 7
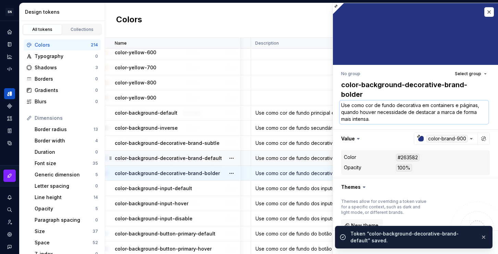
click at [365, 110] on textarea "Use como cor de fundo decorativa em containers e páginas, quando houver necessi…" at bounding box center [414, 111] width 149 height 23
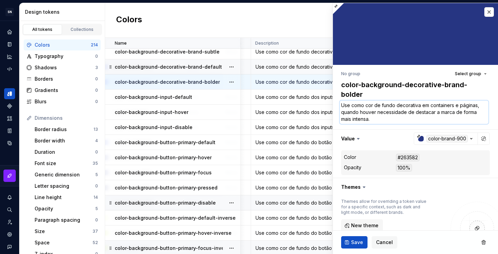
scroll to position [1720, 144]
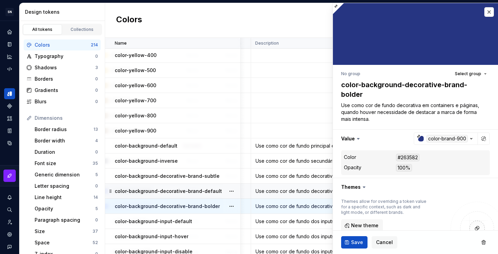
click at [291, 192] on div "Use como cor de fundo decorativa em containers e páginas, quando houver necessi…" at bounding box center [313, 190] width 125 height 7
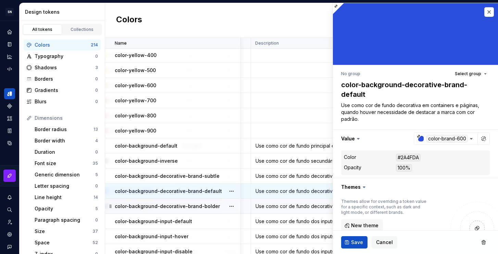
click at [297, 204] on div "Use como cor de fundo decorativa em containers e páginas, quando houver necessi…" at bounding box center [313, 205] width 125 height 7
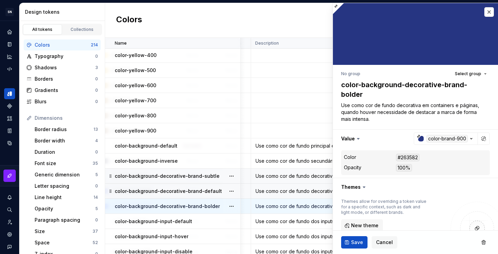
click at [297, 174] on div "Use como cor de fundo decorativa em containers e páginas, quando houver necessi…" at bounding box center [313, 175] width 125 height 7
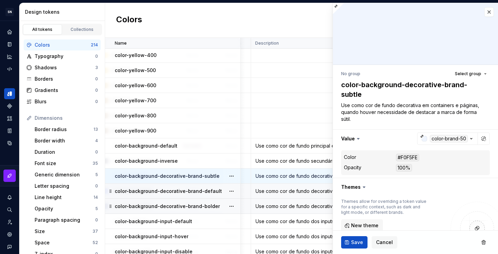
click at [302, 204] on div "Use como cor de fundo decorativa em containers e páginas, quando houver necessi…" at bounding box center [313, 205] width 125 height 7
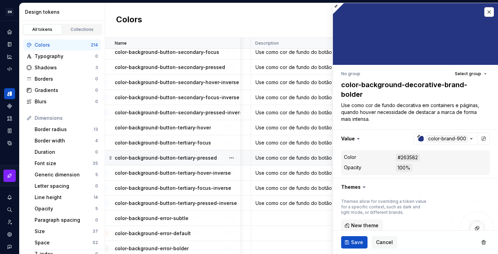
scroll to position [2180, 144]
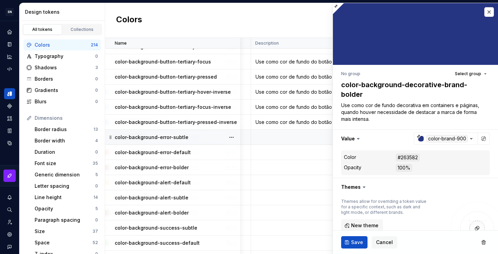
click at [285, 136] on td at bounding box center [314, 137] width 126 height 15
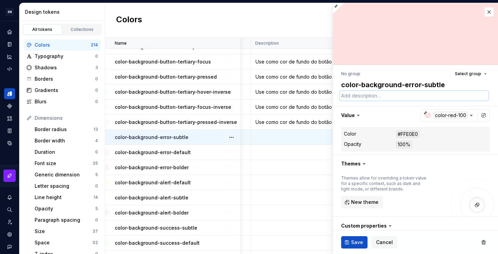
click at [390, 99] on textarea at bounding box center [414, 96] width 149 height 10
paste textarea "Use como cor de fundo decorativa em containers e páginas, quando houver necessi…"
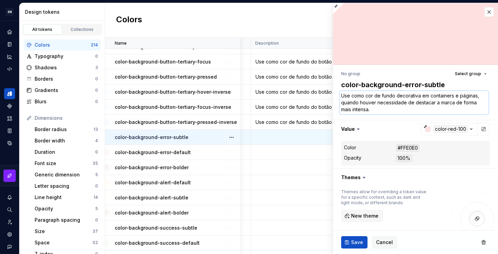
drag, startPoint x: 397, startPoint y: 94, endPoint x: 421, endPoint y: 96, distance: 24.1
click at [421, 96] on textarea "Use como cor de fundo decorativa em containers e páginas, quando houver necessi…" at bounding box center [414, 102] width 149 height 23
click at [406, 95] on textarea "Use como cor de fundo em containers e páginas, quando houver necessidade de des…" at bounding box center [414, 102] width 149 height 23
click at [404, 95] on textarea "Use como cor de fundo em containers e páginas, quando houver necessidade de des…" at bounding box center [414, 102] width 149 height 23
drag, startPoint x: 431, startPoint y: 95, endPoint x: 452, endPoint y: 98, distance: 21.4
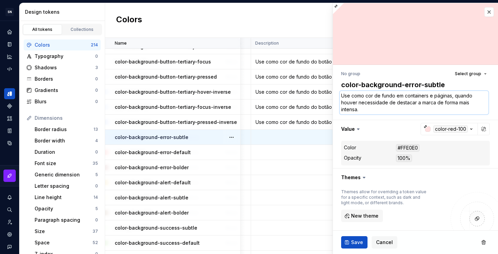
click at [452, 98] on textarea "Use como cor de fundo em containers e páginas, quando houver necessidade de des…" at bounding box center [414, 102] width 149 height 23
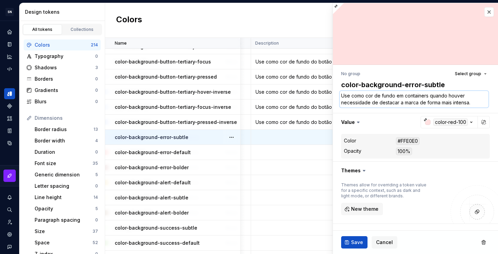
drag, startPoint x: 478, startPoint y: 102, endPoint x: 448, endPoint y: 97, distance: 30.2
click at [448, 97] on textarea "Use como cor de fundo em containers quando houver necessidade de destacar a mar…" at bounding box center [414, 99] width 149 height 16
click at [476, 103] on textarea "Use como cor de fundo em containers quando houver necessidade de destacar a mar…" at bounding box center [414, 99] width 149 height 16
drag, startPoint x: 478, startPoint y: 103, endPoint x: 379, endPoint y: 103, distance: 98.7
click at [379, 103] on textarea "Use como cor de fundo em containers quando houver necessidade de destacar a mar…" at bounding box center [414, 99] width 149 height 16
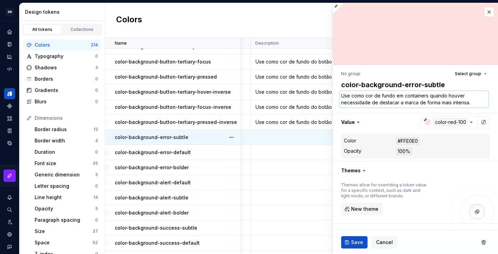
click at [474, 95] on textarea "Use como cor de fundo em containers quando houver necessidade de destacar a mar…" at bounding box center [414, 99] width 149 height 16
click at [472, 103] on textarea "Use como cor de fundo em containers quando houver necessidade de destacar a mar…" at bounding box center [414, 99] width 149 height 16
drag, startPoint x: 472, startPoint y: 103, endPoint x: 378, endPoint y: 102, distance: 94.2
click at [378, 102] on textarea "Use como cor de fundo em containers quando houver necessidade de destacar a mar…" at bounding box center [414, 99] width 149 height 16
click at [413, 102] on textarea "Use como cor de fundo em containers quando houver necessidade de indicar" at bounding box center [414, 99] width 149 height 16
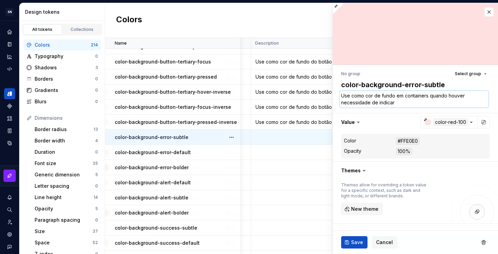
drag, startPoint x: 448, startPoint y: 100, endPoint x: 430, endPoint y: 95, distance: 18.9
click at [430, 95] on textarea "Use como cor de fundo em containers quando houver necessidade de indicar" at bounding box center [414, 99] width 149 height 16
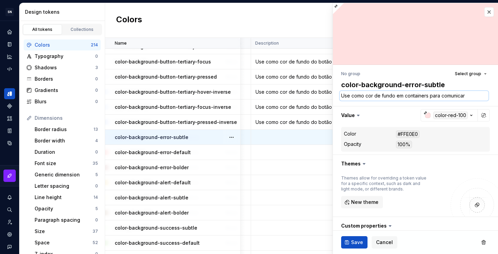
click at [469, 97] on textarea "Use como cor de fundo em containers para comunicar" at bounding box center [414, 96] width 149 height 10
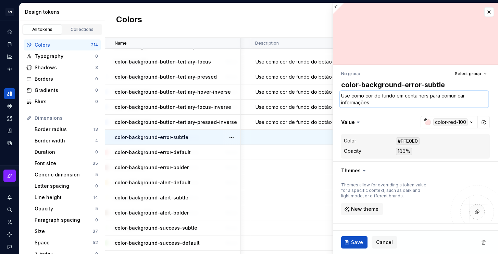
click at [381, 103] on textarea "Use como cor de fundo em containers para comunicar informações" at bounding box center [414, 99] width 149 height 16
click at [380, 102] on textarea "Use como cor de fundo em containers para comunicar informações" at bounding box center [414, 99] width 149 height 16
click at [401, 102] on textarea "Use como cor de fundo em containers para comunicar informações de erro." at bounding box center [414, 99] width 149 height 16
drag, startPoint x: 428, startPoint y: 95, endPoint x: 396, endPoint y: 96, distance: 31.9
click at [396, 96] on textarea "Use como cor de fundo em containers para comunicar informações de erro." at bounding box center [414, 99] width 149 height 16
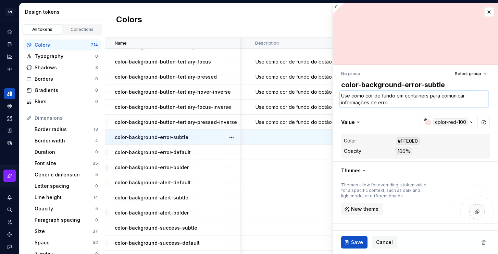
click at [402, 103] on textarea "Use como cor de fundo em containers para comunicar informações de erro." at bounding box center [414, 99] width 149 height 16
click at [431, 104] on textarea "Use como cor de fundo em containers para comunicar informações de erro de forma…" at bounding box center [414, 99] width 149 height 16
drag, startPoint x: 429, startPoint y: 104, endPoint x: 411, endPoint y: 103, distance: 18.5
click at [411, 103] on textarea "Use como cor de fundo em containers para comunicar informações de erro de forma…" at bounding box center [414, 99] width 149 height 16
click at [436, 104] on textarea "Use como cor de fundo em containers para comunicar informações de erro de forma…" at bounding box center [414, 99] width 149 height 16
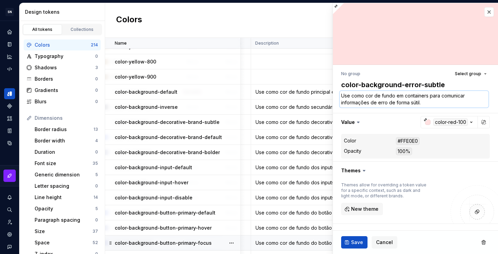
scroll to position [1746, 144]
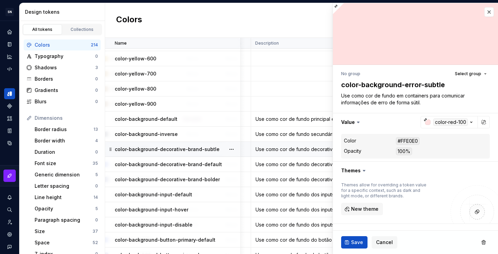
click at [288, 152] on td "Use como cor de fundo decorativa em containers e páginas, quando houver necessi…" at bounding box center [314, 148] width 126 height 15
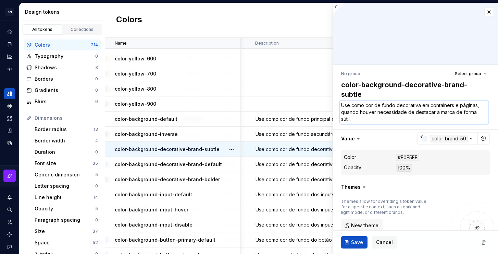
click at [353, 116] on textarea "Use como cor de fundo decorativa em containers e páginas, quando houver necessi…" at bounding box center [414, 111] width 149 height 23
click at [371, 118] on textarea "Use como cor de fundo decorativa em containers e páginas, quando houver necessi…" at bounding box center [414, 111] width 149 height 23
drag, startPoint x: 412, startPoint y: 112, endPoint x: 341, endPoint y: 111, distance: 71.3
click at [341, 111] on textarea "Use como cor de fundo decorativa em containers e páginas, quando houver necessi…" at bounding box center [414, 111] width 149 height 23
click at [396, 118] on textarea "Use como cor de fundo decorativa em containers e páginas, quando houver necessi…" at bounding box center [414, 111] width 149 height 23
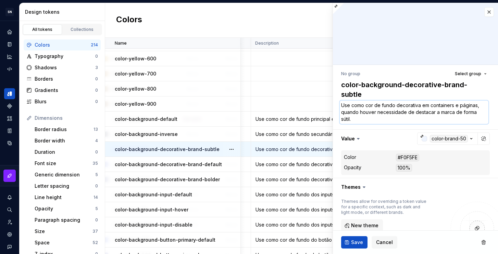
drag, startPoint x: 397, startPoint y: 104, endPoint x: 477, endPoint y: 104, distance: 79.1
click at [477, 104] on textarea "Use como cor de fundo decorativa em containers e páginas, quando houver necessi…" at bounding box center [414, 111] width 149 height 23
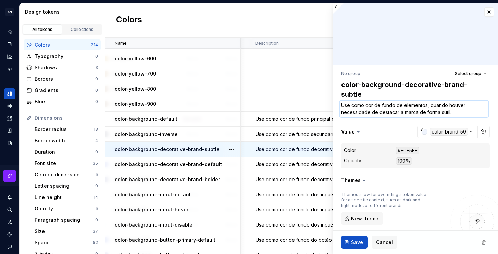
click at [461, 114] on textarea "Use como cor de fundo de elementos, quando houver necessidade de destacar a mar…" at bounding box center [414, 108] width 149 height 16
drag, startPoint x: 427, startPoint y: 106, endPoint x: 464, endPoint y: 113, distance: 38.4
click at [464, 113] on textarea "Use como cor de fundo de elementos, quando houver necessidade de destacar a mar…" at bounding box center [414, 108] width 149 height 16
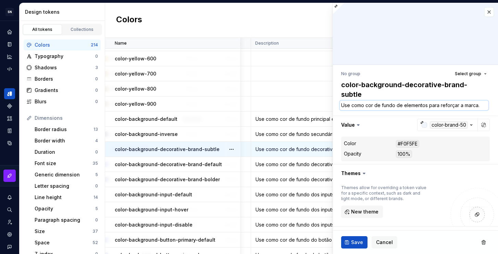
click at [474, 104] on textarea "Use como cor de fundo de elementos para reforçar a marca." at bounding box center [414, 105] width 149 height 10
click at [478, 105] on textarea "Use como cor de fundo de elementos para reforçar a marca." at bounding box center [414, 105] width 149 height 10
click at [402, 102] on textarea "Use como cor de fundo de elementos para reforçar a marca." at bounding box center [414, 105] width 149 height 10
click at [455, 105] on textarea "Use como cor de fundo de elementos para reforçar a marca." at bounding box center [414, 105] width 149 height 10
drag, startPoint x: 478, startPoint y: 106, endPoint x: 463, endPoint y: 104, distance: 15.8
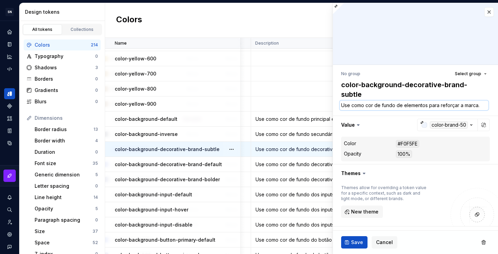
click at [463, 104] on textarea "Use como cor de fundo de elementos para reforçar a marca." at bounding box center [414, 105] width 149 height 10
click at [481, 106] on textarea "Use como cor de fundo de elementos para reforçar a marca." at bounding box center [414, 105] width 149 height 10
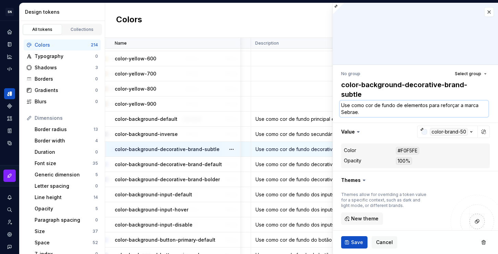
click at [383, 112] on textarea "Use como cor de fundo de elementos para reforçar a marca Sebrae." at bounding box center [414, 108] width 149 height 16
click at [359, 244] on span "Save" at bounding box center [357, 241] width 12 height 7
click at [287, 133] on div "Use como cor de fundo secundário em containers e páginas." at bounding box center [313, 134] width 125 height 7
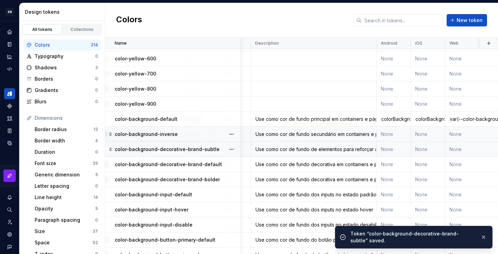
click at [303, 132] on div "Use como cor de fundo secundário em containers e páginas." at bounding box center [313, 134] width 125 height 7
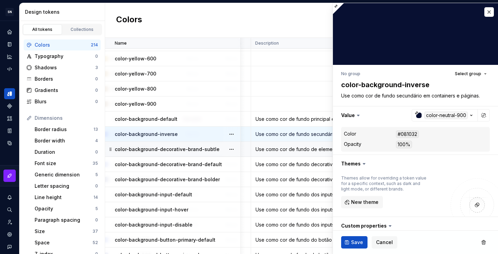
click at [296, 151] on div "Use como cor de fundo de elementos para reforçar a marca Sebrae." at bounding box center [313, 149] width 125 height 7
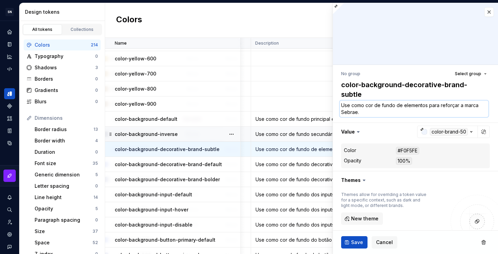
click at [426, 108] on textarea "Use como cor de fundo de elementos para reforçar a marca Sebrae." at bounding box center [414, 108] width 149 height 16
click at [426, 106] on textarea "Use como cor de fundo de elementos para reforçar a marca Sebrae." at bounding box center [414, 108] width 149 height 16
click at [400, 110] on textarea "Use como cor de fundo de elementos da interface para reforçar a marca Sebrae." at bounding box center [414, 108] width 149 height 16
click at [404, 114] on textarea "Use como cor de fundo de elementos da interface para reforçar a marca Sebrae." at bounding box center [414, 108] width 149 height 16
drag, startPoint x: 452, startPoint y: 112, endPoint x: 370, endPoint y: 107, distance: 82.0
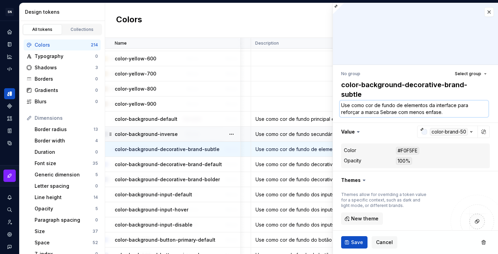
click at [370, 107] on textarea "Use como cor de fundo de elementos da interface para reforçar a marca Sebrae co…" at bounding box center [414, 108] width 149 height 16
click at [441, 111] on textarea "Use como cor de fundo de elementos da interface para reforçar a marca Sebrae co…" at bounding box center [414, 108] width 149 height 16
click at [428, 112] on textarea "Use como cor de fundo de elementos da interface para reforçar a marca Sebrae co…" at bounding box center [414, 108] width 149 height 16
click at [454, 113] on textarea "Use como cor de fundo de elementos da interface para reforçar a marca Sebrae co…" at bounding box center [414, 108] width 149 height 16
drag, startPoint x: 458, startPoint y: 113, endPoint x: 339, endPoint y: 107, distance: 118.7
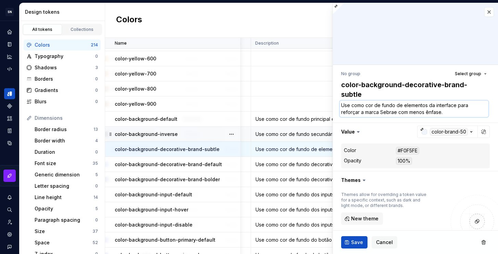
click at [339, 107] on div "No group Select group color-background-decorative-brand-subtle Use como cor de …" at bounding box center [415, 200] width 165 height 271
click at [274, 164] on div "Use como cor de fundo decorativa em containers e páginas, quando houver necessi…" at bounding box center [313, 164] width 125 height 7
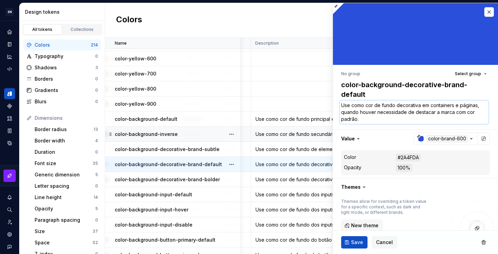
click at [408, 115] on textarea "Use como cor de fundo decorativa em containers e páginas, quando houver necessi…" at bounding box center [414, 111] width 149 height 23
paste textarea "elementos da interface para reforçar a marca Sebrae com menos ênfase"
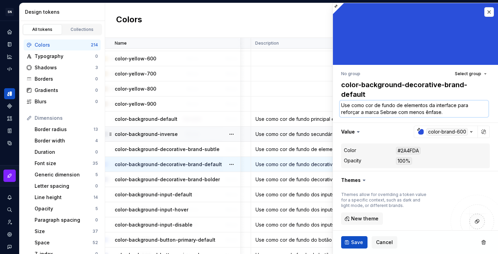
drag, startPoint x: 429, startPoint y: 112, endPoint x: 397, endPoint y: 114, distance: 32.3
click at [397, 114] on textarea "Use como cor de fundo de elementos da interface para reforçar a marca Sebrae co…" at bounding box center [414, 108] width 149 height 16
click at [419, 111] on textarea "Use como cor de fundo de elementos da interface para reforçar a marca Sebrae." at bounding box center [414, 108] width 149 height 16
click at [347, 244] on button "Save" at bounding box center [354, 242] width 26 height 12
click at [292, 182] on div "Use como cor de fundo decorativa em containers e páginas, quando houver necessi…" at bounding box center [313, 179] width 125 height 7
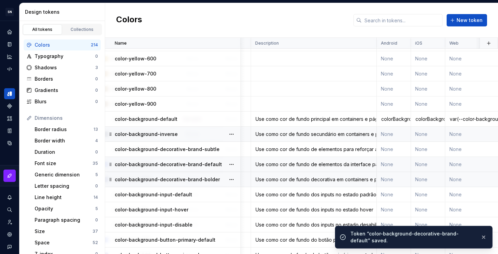
click at [297, 177] on div "Use como cor de fundo decorativa em containers e páginas, quando houver necessi…" at bounding box center [313, 179] width 125 height 7
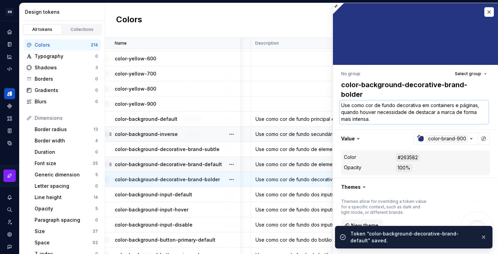
click at [383, 108] on textarea "Use como cor de fundo decorativa em containers e páginas, quando houver necessi…" at bounding box center [414, 111] width 149 height 23
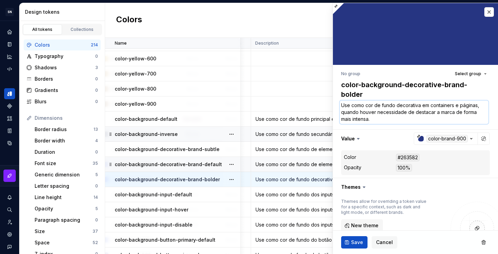
paste textarea "elementos da interface para reforçar a marca Sebrae"
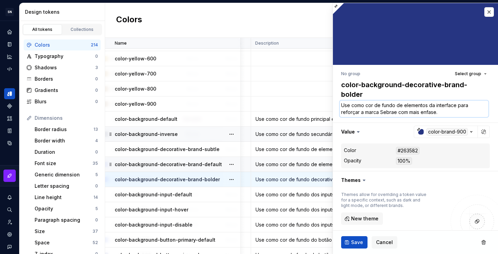
click at [423, 112] on textarea "Use como cor de fundo de elementos da interface para reforçar a marca Sebrae co…" at bounding box center [414, 108] width 149 height 16
click at [449, 114] on textarea "Use como cor de fundo de elementos da interface para reforçar a marca Sebrae co…" at bounding box center [414, 108] width 149 height 16
click at [447, 113] on textarea "Use como cor de fundo de elementos da interface para reforçar a marca Sebrae co…" at bounding box center [414, 108] width 149 height 16
click at [362, 239] on button "Save" at bounding box center [354, 242] width 26 height 12
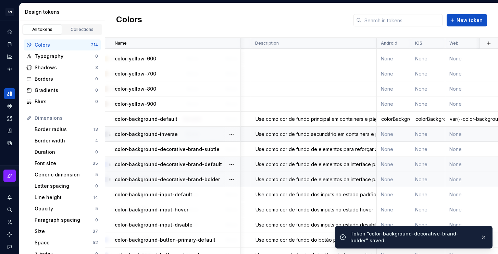
click at [293, 162] on div "Use como cor de fundo de elementos da interface para reforçar a marca Sebrae." at bounding box center [313, 164] width 125 height 7
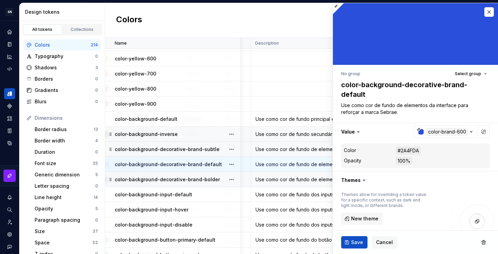
click at [297, 150] on div "Use como cor de fundo de elementos para reforçar a marca Sebrae." at bounding box center [313, 149] width 125 height 7
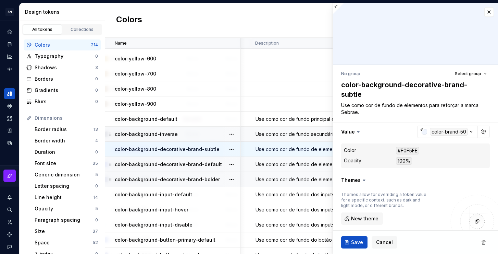
click at [306, 164] on div "Use como cor de fundo de elementos da interface para reforçar a marca Sebrae." at bounding box center [313, 164] width 125 height 7
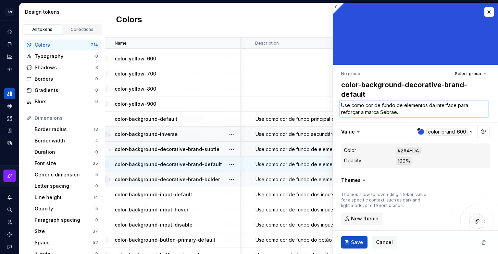
click at [398, 112] on textarea "Use como cor de fundo de elementos da interface para reforçar a marca Sebrae." at bounding box center [414, 108] width 149 height 16
click at [409, 112] on textarea "Use como cor de fundo de elementos da interface para reforçar a marca Sebrae." at bounding box center [414, 108] width 149 height 16
click at [348, 242] on button "Save" at bounding box center [354, 242] width 26 height 12
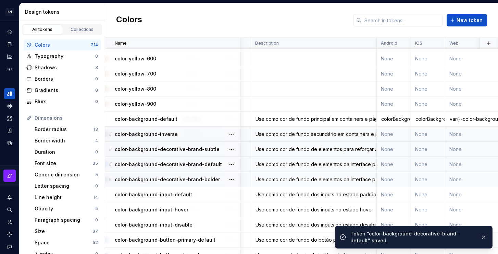
click at [308, 147] on div "Use como cor de fundo de elementos para reforçar a marca Sebrae." at bounding box center [313, 149] width 125 height 7
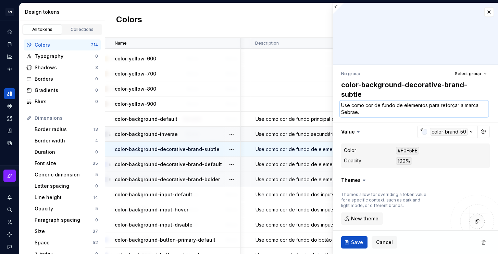
click at [375, 114] on textarea "Use como cor de fundo de elementos para reforçar a marca Sebrae." at bounding box center [414, 108] width 149 height 16
click at [391, 116] on textarea "Use como cor de fundo de elementos para reforçar a marca Sebrae." at bounding box center [414, 108] width 149 height 16
click at [355, 245] on span "Save" at bounding box center [357, 241] width 12 height 7
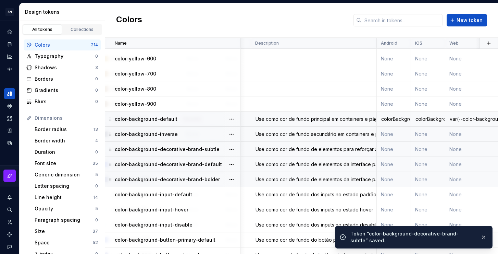
click at [307, 121] on div "Use como cor de fundo principal em containers e páginas." at bounding box center [313, 118] width 125 height 7
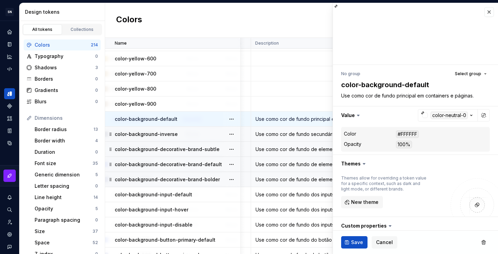
click at [298, 136] on div "Use como cor de fundo secundário em containers e páginas." at bounding box center [313, 134] width 125 height 7
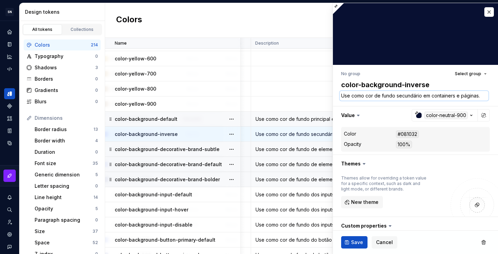
click at [394, 95] on textarea "Use como cor de fundo secundário em containers e páginas." at bounding box center [414, 96] width 149 height 10
click at [402, 97] on textarea "Use como cor de fundo secundário em containers e páginas." at bounding box center [414, 96] width 149 height 10
drag, startPoint x: 396, startPoint y: 95, endPoint x: 421, endPoint y: 95, distance: 25.0
click at [421, 95] on textarea "Use como cor de fundo secundário em containers e páginas." at bounding box center [414, 96] width 149 height 10
click at [461, 98] on textarea "Use como cor de fundo secundário em containers e páginas." at bounding box center [414, 96] width 149 height 10
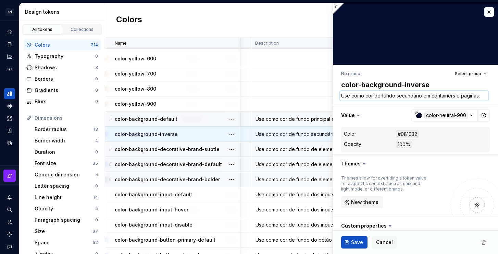
click at [479, 97] on textarea "Use como cor de fundo secundário em containers e páginas." at bounding box center [414, 96] width 149 height 10
drag, startPoint x: 396, startPoint y: 96, endPoint x: 420, endPoint y: 97, distance: 24.3
click at [420, 97] on textarea "Use como cor de fundo secundário em containers e páginas." at bounding box center [414, 96] width 149 height 10
click at [474, 97] on textarea "Use como cor de fundo principal em containers e páginas." at bounding box center [414, 96] width 149 height 10
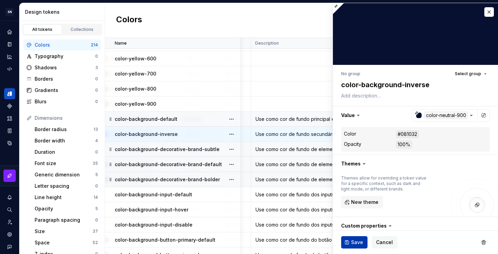
click at [355, 244] on span "Save" at bounding box center [357, 241] width 12 height 7
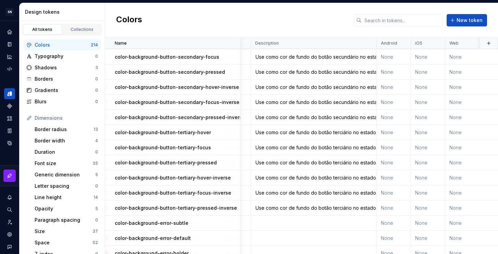
scroll to position [2154, 144]
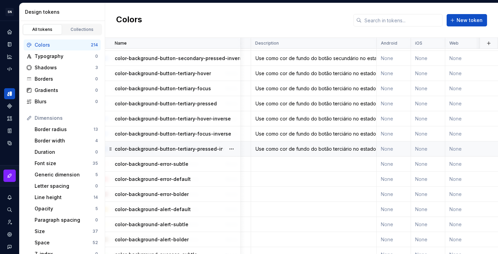
click at [305, 150] on div "Use como cor de fundo do botão terciário no estado pressionado em fundo escuro." at bounding box center [313, 148] width 125 height 7
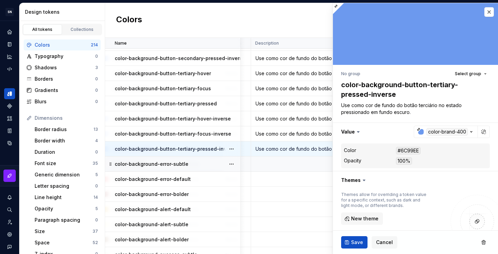
click at [284, 166] on td at bounding box center [314, 163] width 126 height 15
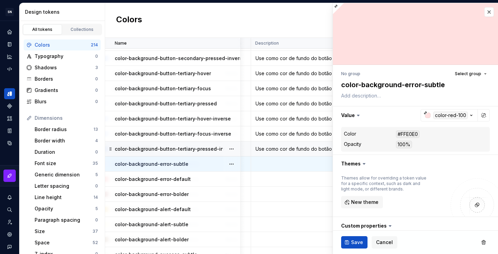
click at [285, 148] on div "Use como cor de fundo do botão terciário no estado pressionado em fundo escuro." at bounding box center [313, 148] width 125 height 7
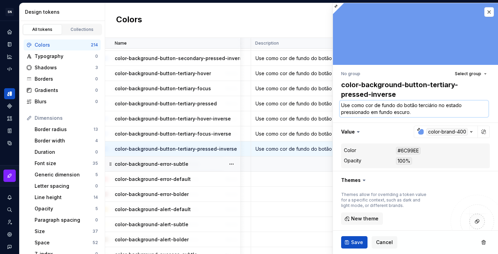
click at [375, 102] on textarea "Use como cor de fundo do botão terciário no estado pressionado em fundo escuro." at bounding box center [414, 108] width 149 height 16
click at [284, 165] on td at bounding box center [314, 163] width 126 height 15
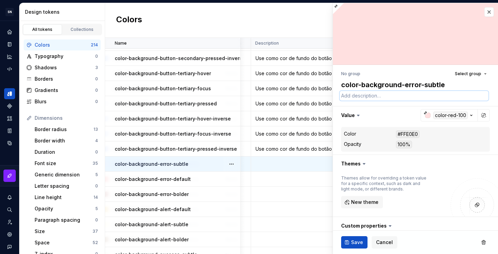
click at [366, 99] on textarea at bounding box center [414, 96] width 149 height 10
paste textarea "Use como cor de fundo do botão terciário no estado pressionado em fundo escuro."
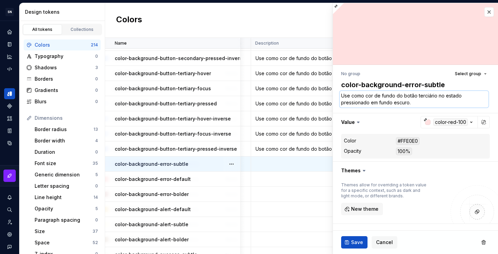
drag, startPoint x: 421, startPoint y: 102, endPoint x: 396, endPoint y: 95, distance: 25.3
click at [396, 95] on textarea "Use como cor de fundo do botão terciário no estado pressionado em fundo escuro." at bounding box center [414, 99] width 149 height 16
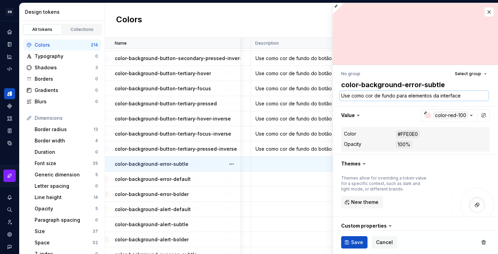
click at [467, 97] on textarea "Use como cor de fundo para elementos da interface" at bounding box center [414, 96] width 149 height 10
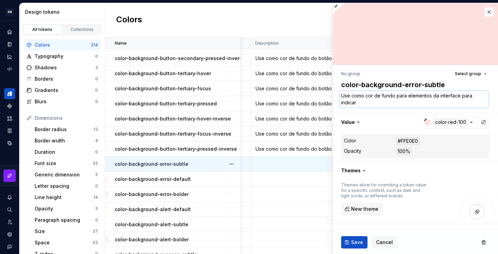
drag, startPoint x: 365, startPoint y: 102, endPoint x: 341, endPoint y: 102, distance: 24.7
click at [341, 102] on textarea "Use como cor de fundo para elementos da interface para indicar" at bounding box center [414, 99] width 149 height 16
drag, startPoint x: 405, startPoint y: 96, endPoint x: 396, endPoint y: 96, distance: 9.3
click at [396, 96] on textarea "Use como cor de fundo para elementos da interface para indicar" at bounding box center [414, 99] width 149 height 16
click at [407, 103] on textarea "Use como cor de fundo em elementos da interface para indicar" at bounding box center [414, 99] width 149 height 16
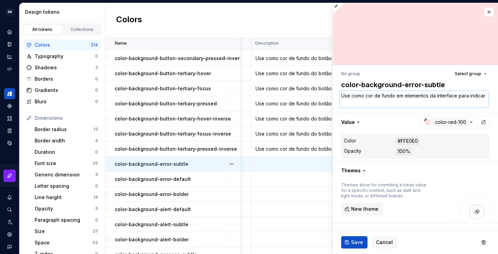
click at [365, 101] on textarea "Use como cor de fundo em elementos da interface para indicar" at bounding box center [414, 99] width 149 height 16
click at [355, 245] on span "Save" at bounding box center [357, 241] width 12 height 7
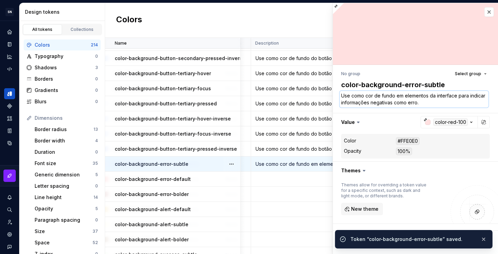
click at [444, 101] on textarea "Use como cor de fundo em elementos da interface para indicar informações negati…" at bounding box center [414, 99] width 149 height 16
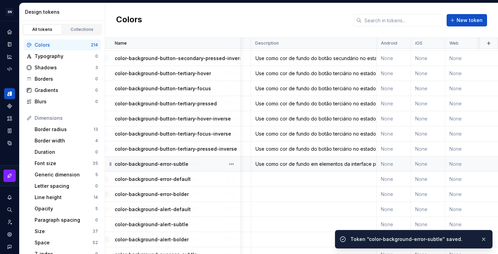
click at [307, 164] on div "Use como cor de fundo em elementos da interface para indicar informações negati…" at bounding box center [313, 163] width 125 height 7
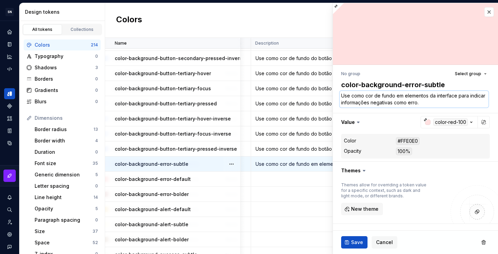
click at [449, 104] on textarea "Use como cor de fundo em elementos da interface para indicar informações negati…" at bounding box center [414, 99] width 149 height 16
click at [451, 103] on textarea "Use como cor de fundo em elementos da interface para indicar informações negati…" at bounding box center [414, 99] width 149 height 16
click at [359, 240] on span "Save" at bounding box center [357, 241] width 12 height 7
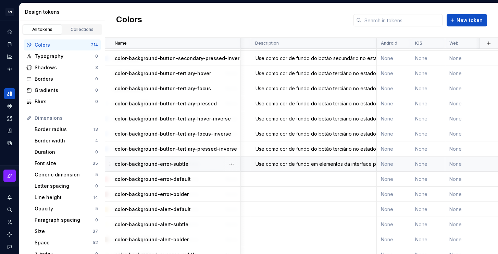
click at [286, 168] on td "Use como cor de fundo em elementos da interface para indicar informações negati…" at bounding box center [314, 163] width 126 height 15
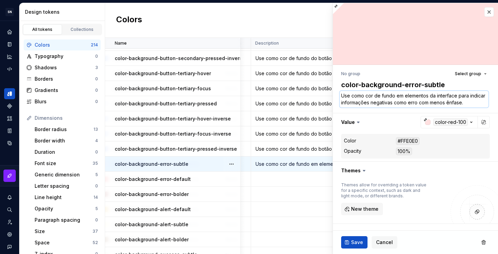
click at [400, 103] on textarea "Use como cor de fundo em elementos da interface para indicar informações negati…" at bounding box center [414, 99] width 149 height 16
paste textarea ", como erro,"
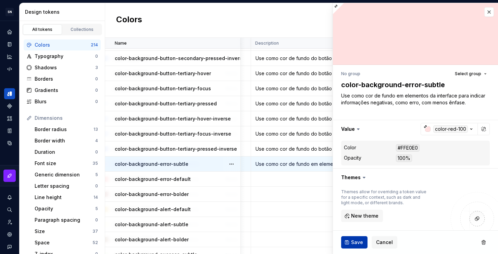
click at [360, 238] on span "Save" at bounding box center [357, 241] width 12 height 7
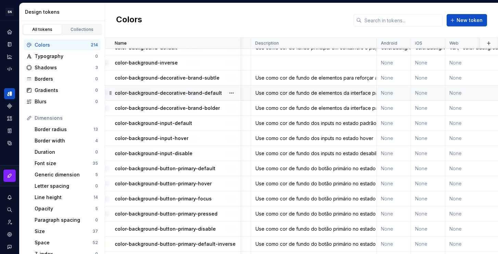
scroll to position [1817, 144]
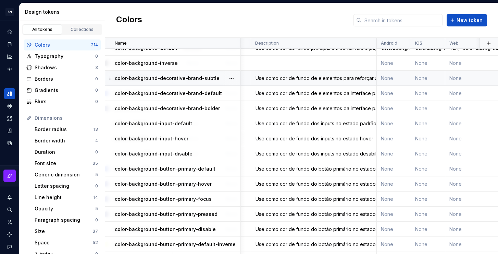
click at [299, 81] on div "Use como cor de fundo de elementos para reforçar a marca Sebrae com menos ênfas…" at bounding box center [313, 78] width 125 height 7
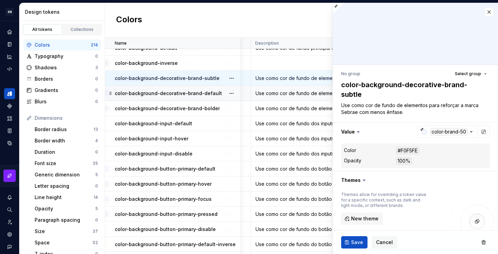
click at [300, 97] on td "Use como cor de fundo de elementos da interface para reforçar a marca Sebrae." at bounding box center [314, 93] width 126 height 15
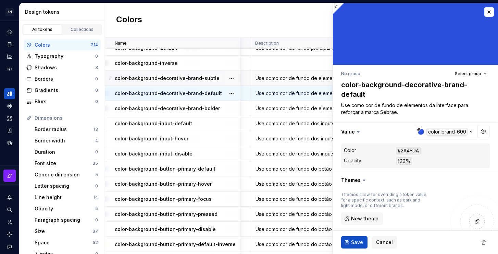
click at [299, 80] on div "Use como cor de fundo de elementos para reforçar a marca Sebrae com menos ênfas…" at bounding box center [313, 78] width 125 height 7
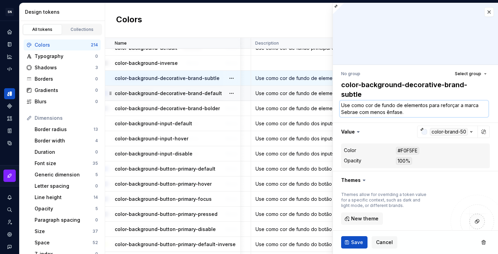
click at [398, 103] on textarea "Use como cor de fundo de elementos para reforçar a marca Sebrae com menos ênfas…" at bounding box center [414, 108] width 149 height 16
click at [400, 104] on textarea "Use como cor de fundo de elementos para reforçar a marca Sebrae com menos ênfas…" at bounding box center [414, 108] width 149 height 16
click at [407, 104] on textarea "Use como cor de fundo de elementos para reforçar a marca Sebrae com menos ênfas…" at bounding box center [414, 108] width 149 height 16
drag, startPoint x: 401, startPoint y: 104, endPoint x: 397, endPoint y: 104, distance: 4.2
click at [397, 104] on textarea "Use como cor de fundo de elementos para reforçar a marca Sebrae com menos ênfas…" at bounding box center [414, 108] width 149 height 16
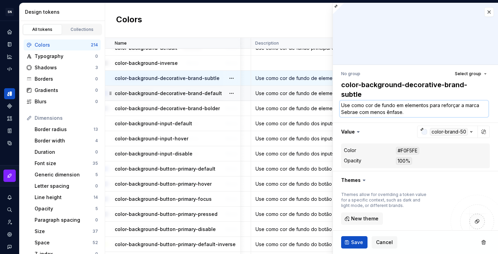
click at [430, 110] on textarea "Use como cor de fundo em elementos para reforçar a marca Sebrae com menos ênfas…" at bounding box center [414, 108] width 149 height 16
click at [357, 242] on span "Save" at bounding box center [357, 241] width 12 height 7
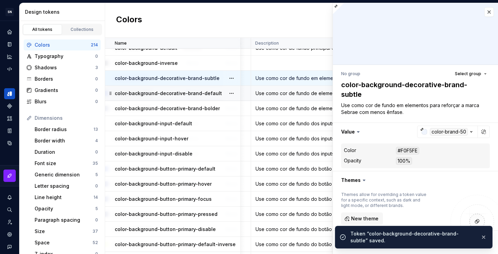
click at [308, 91] on div "Use como cor de fundo de elementos da interface para reforçar a marca Sebrae." at bounding box center [313, 93] width 125 height 7
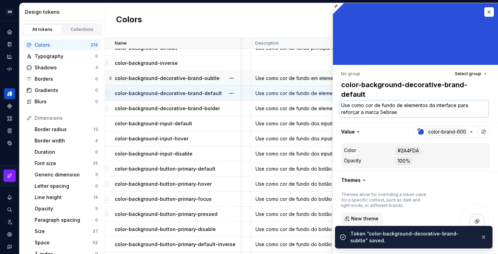
click at [403, 107] on textarea "Use como cor de fundo de elementos da interface para reforçar a marca Sebrae." at bounding box center [414, 108] width 149 height 16
click at [400, 105] on textarea "Use como cor de fundo de elementos da interface para reforçar a marca Sebrae." at bounding box center [414, 108] width 149 height 16
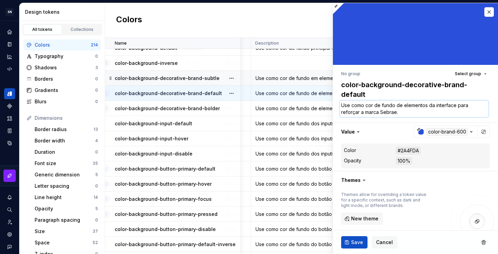
drag, startPoint x: 402, startPoint y: 105, endPoint x: 396, endPoint y: 104, distance: 5.5
click at [396, 104] on textarea "Use como cor de fundo de elementos da interface para reforçar a marca Sebrae." at bounding box center [414, 108] width 149 height 16
click at [361, 240] on span "Save" at bounding box center [357, 241] width 12 height 7
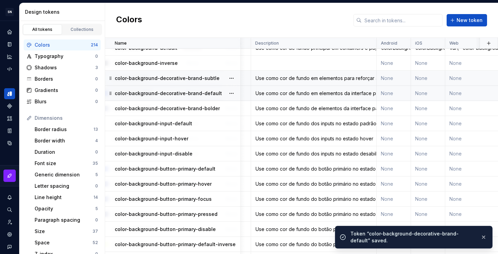
click at [308, 108] on div "Use como cor de fundo de elementos da interface para reforçar a marca Sebrae co…" at bounding box center [313, 108] width 125 height 7
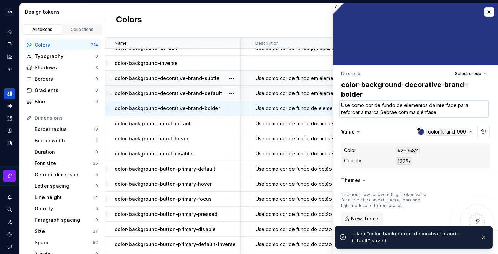
click at [382, 110] on textarea "Use como cor de fundo de elementos da interface para reforçar a marca Sebrae co…" at bounding box center [414, 108] width 149 height 16
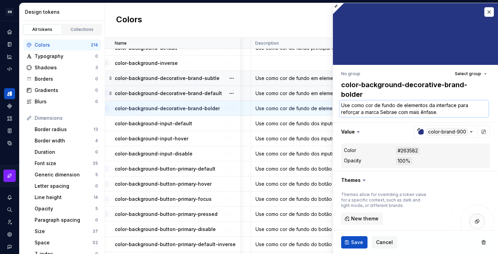
click at [393, 109] on textarea "Use como cor de fundo de elementos da interface para reforçar a marca Sebrae co…" at bounding box center [414, 108] width 149 height 16
drag, startPoint x: 401, startPoint y: 106, endPoint x: 396, endPoint y: 106, distance: 4.8
click at [396, 106] on textarea "Use como cor de fundo de elementos da interface para reforçar a marca Sebrae co…" at bounding box center [414, 108] width 149 height 16
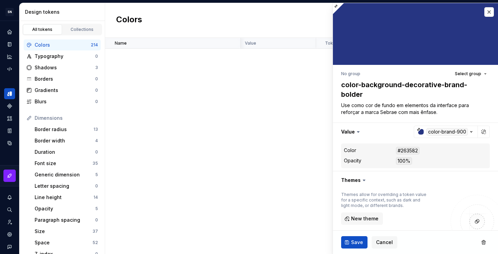
scroll to position [1817, 144]
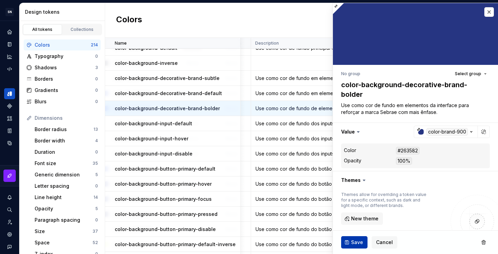
type textarea "Use como cor de fundo em elementos da interface para reforçar a marca Sebrae co…"
click at [361, 242] on span "Save" at bounding box center [357, 241] width 12 height 7
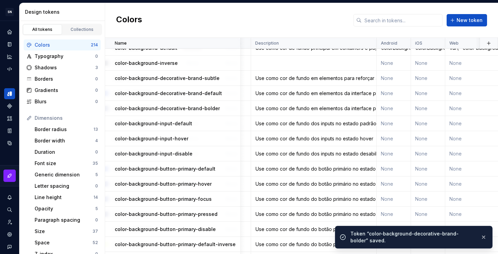
click at [301, 126] on div "Use como cor de fundo dos inputs no estado padrão" at bounding box center [313, 123] width 125 height 7
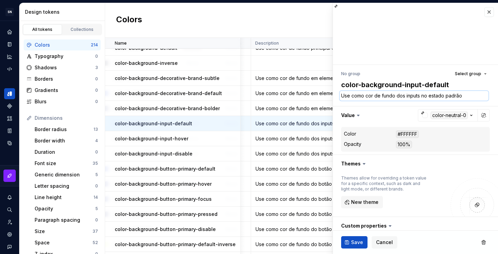
click at [404, 96] on textarea "Use como cor de fundo dos inputs no estado padrão" at bounding box center [414, 96] width 149 height 10
click at [397, 94] on textarea "Use como cor de fundo dos inputs no estado padrão" at bounding box center [414, 96] width 149 height 10
drag, startPoint x: 404, startPoint y: 95, endPoint x: 397, endPoint y: 96, distance: 6.9
click at [397, 96] on textarea "Use como cor de fundo dos inputs no estado padrão" at bounding box center [414, 96] width 149 height 10
click at [382, 97] on textarea "Use como cor de fundo dos inputs no estado padrão" at bounding box center [414, 96] width 149 height 10
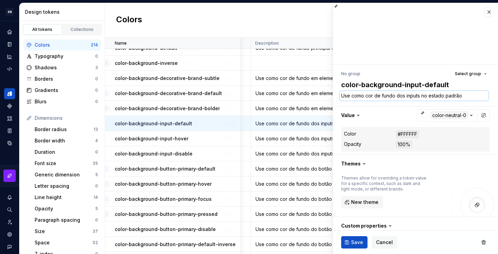
click at [412, 96] on textarea "Use como cor de fundo dos inputs no estado padrão" at bounding box center [414, 96] width 149 height 10
drag, startPoint x: 404, startPoint y: 96, endPoint x: 397, endPoint y: 97, distance: 6.9
click at [397, 97] on textarea "Use como cor de fundo dos inputs no estado padrão" at bounding box center [414, 96] width 149 height 10
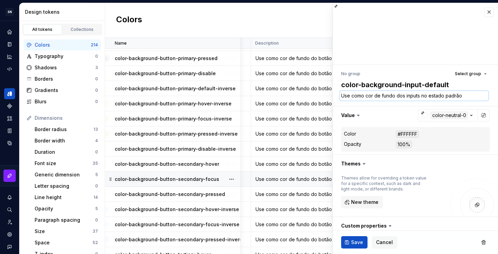
scroll to position [1973, 144]
click at [484, 11] on button "button" at bounding box center [489, 12] width 10 height 10
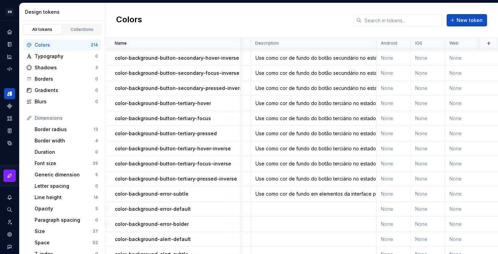
scroll to position [2166, 144]
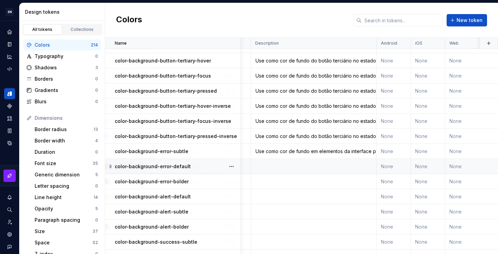
click at [313, 159] on td at bounding box center [314, 166] width 126 height 15
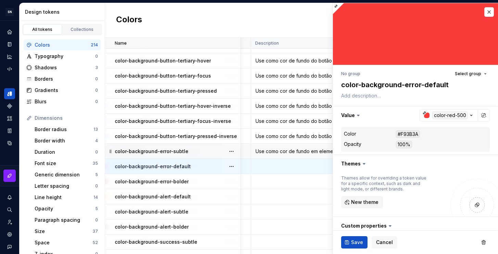
click at [308, 151] on div "Use como cor de fundo em elementos da interface para indicar informações negati…" at bounding box center [313, 151] width 125 height 7
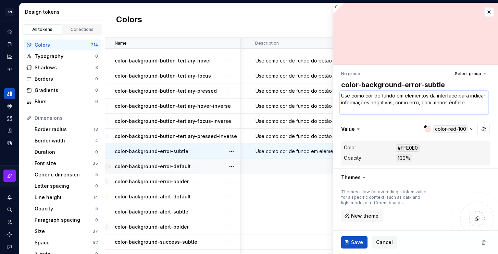
click at [396, 101] on textarea "Use como cor de fundo em elementos da interface para indicar informações negati…" at bounding box center [414, 102] width 149 height 23
click at [291, 167] on td at bounding box center [314, 166] width 126 height 15
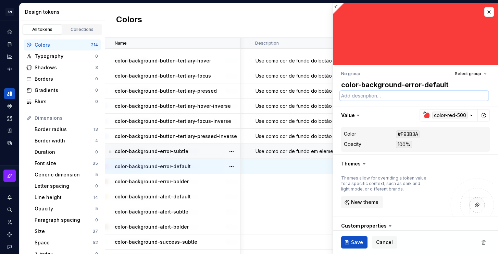
click at [378, 98] on textarea at bounding box center [414, 96] width 149 height 10
paste textarea "Use como cor de fundo em elementos da interface para indicar informações negati…"
type textarea "*"
type textarea "Use como cor de fundo em elementos da interface para indicar informações negati…"
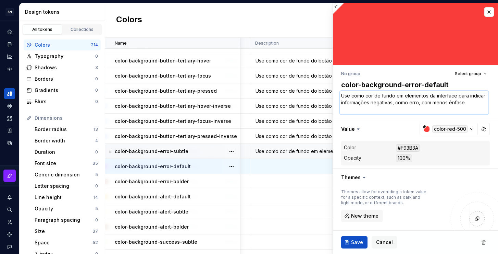
drag, startPoint x: 436, startPoint y: 103, endPoint x: 455, endPoint y: 112, distance: 21.6
click at [455, 112] on textarea "Use como cor de fundo em elementos da interface para indicar informações negati…" at bounding box center [414, 102] width 149 height 23
type textarea "*"
type textarea "Use como cor de fundo em elementos da interface para indicar informações negati…"
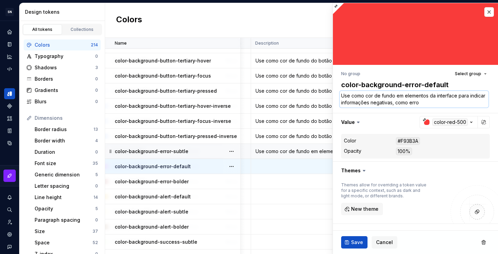
type textarea "*"
type textarea "Use como cor de fundo em elementos da interface para indicar informações negati…"
click at [356, 241] on span "Save" at bounding box center [357, 241] width 12 height 7
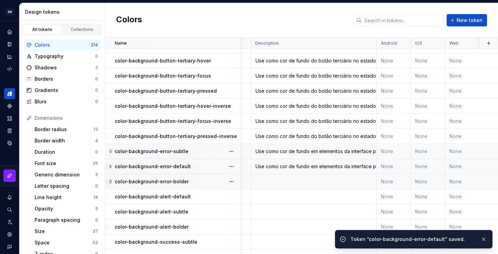
click at [296, 180] on td at bounding box center [314, 181] width 126 height 15
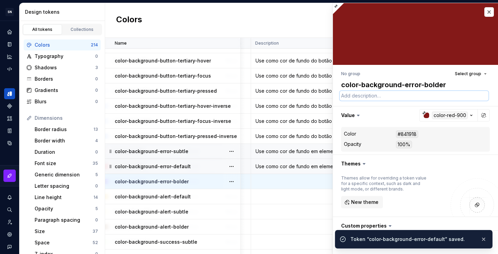
click at [372, 95] on textarea at bounding box center [414, 96] width 149 height 10
paste textarea "Use como cor de fundo em elementos da interface para indicar informações negati…"
type textarea "*"
type textarea "Use como cor de fundo em elementos da interface para indicar informações negati…"
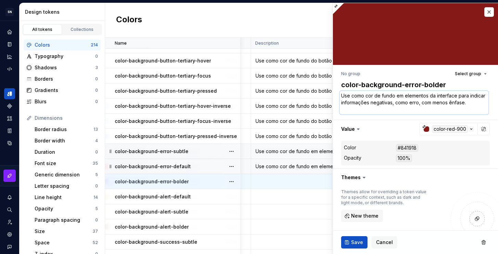
drag, startPoint x: 444, startPoint y: 109, endPoint x: 339, endPoint y: 112, distance: 104.9
click at [339, 112] on div "No group Select group color-background-error-bolder Use como cor de fundo em el…" at bounding box center [415, 199] width 165 height 269
click at [448, 105] on textarea "Use como cor de fundo em elementos da interface para indicar informações negati…" at bounding box center [414, 102] width 149 height 23
drag, startPoint x: 464, startPoint y: 104, endPoint x: 454, endPoint y: 104, distance: 9.6
click at [454, 104] on textarea "Use como cor de fundo em elementos da interface para indicar informações negati…" at bounding box center [414, 102] width 149 height 23
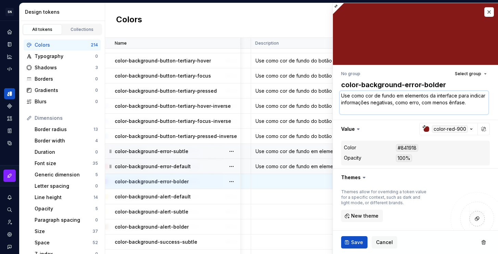
type textarea "*"
type textarea "Use como cor de fundo em elementos da interface para indicar informações negati…"
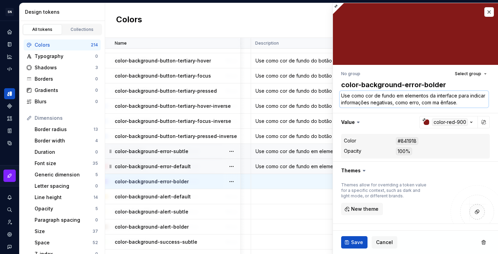
type textarea "*"
type textarea "Use como cor de fundo em elementos da interface para indicar informações negati…"
type textarea "*"
type textarea "Use como cor de fundo em elementos da interface para indicar informações negati…"
click at [349, 246] on button "Save" at bounding box center [354, 242] width 26 height 12
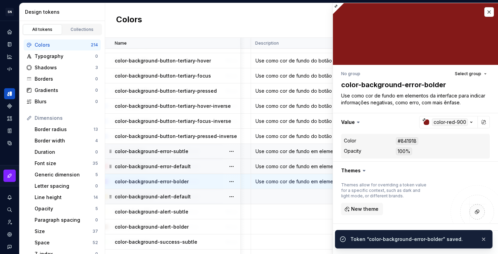
click at [273, 197] on td at bounding box center [314, 196] width 126 height 15
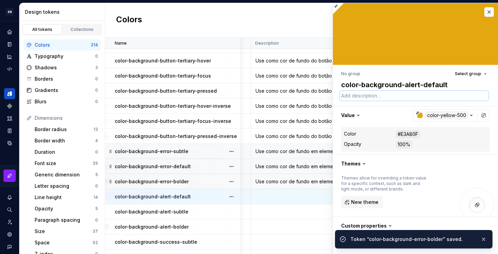
click at [378, 96] on textarea at bounding box center [414, 96] width 149 height 10
paste textarea "Use como cor de fundo em elementos da interface para indicar informações negati…"
type textarea "*"
type textarea "Use como cor de fundo em elementos da interface para indicar informações negati…"
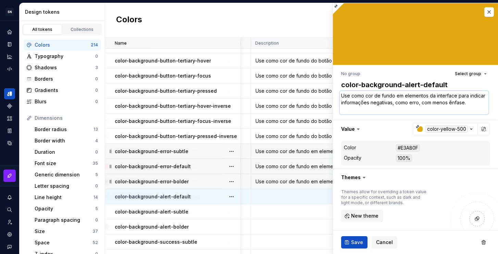
drag, startPoint x: 410, startPoint y: 103, endPoint x: 388, endPoint y: 103, distance: 21.9
click at [388, 103] on textarea "Use como cor de fundo em elementos da interface para indicar informações negati…" at bounding box center [414, 102] width 149 height 23
type textarea "*"
type textarea "Use como cor de fundo em elementos da interface para indicar informações d, com…"
type textarea "*"
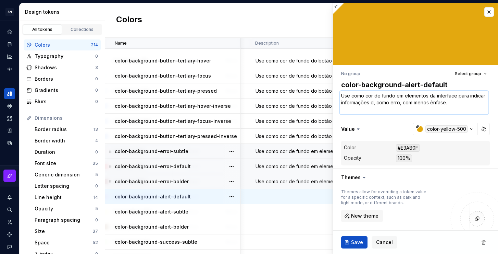
type textarea "Use como cor de fundo em elementos da interface para indicar informações de, co…"
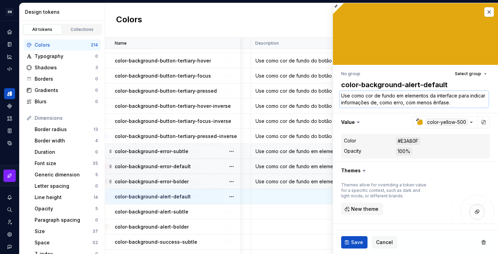
type textarea "*"
type textarea "Use como cor de fundo em elementos da interface para indicar informações de , c…"
type textarea "*"
type textarea "Use como cor de fundo em elementos da interface para indicar informações de a, …"
type textarea "*"
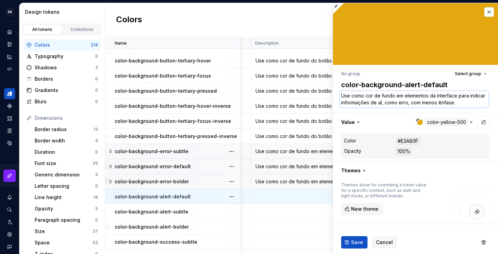
type textarea "Use como cor de fundo em elementos da interface para indicar informações de ale…"
type textarea "*"
type textarea "Use como cor de fundo em elementos da interface para indicar informações de ale…"
type textarea "*"
type textarea "Use como cor de fundo em elementos da interface para indicar informações de ale…"
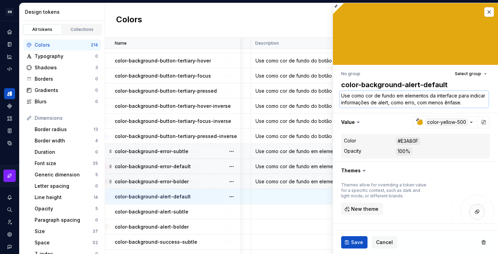
type textarea "*"
type textarea "Use como cor de fundo em elementos da interface para indicar informações de ale…"
click at [404, 103] on textarea "Use como cor de fundo em elementos da interface para indicar informações de ale…" at bounding box center [414, 99] width 149 height 16
click at [424, 102] on textarea "Use como cor de fundo em elementos da interface para indicar informações de ale…" at bounding box center [414, 99] width 149 height 16
type textarea "*"
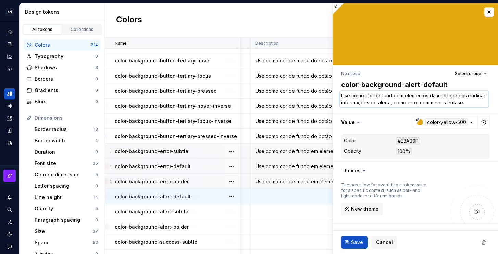
type textarea "Use como cor de fundo em elementos da interface para indicar informações de ale…"
type textarea "*"
type textarea "Use como cor de fundo em elementos da interface para indicar informações de ale…"
type textarea "*"
type textarea "Use como cor de fundo em elementos da interface para indicar informações de ale…"
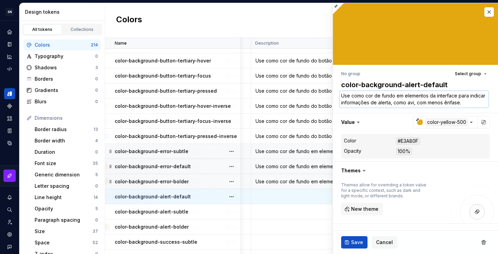
type textarea "*"
type textarea "Use como cor de fundo em elementos da interface para indicar informações de ale…"
type textarea "*"
type textarea "Use como cor de fundo em elementos da interface para indicar informações de ale…"
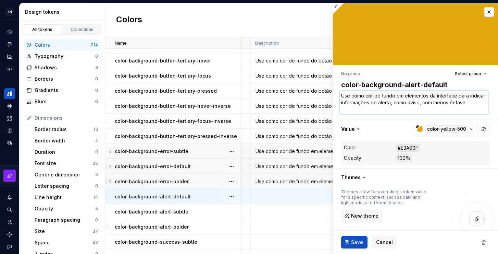
type textarea "*"
click at [393, 111] on textarea "Use como cor de fundo em elementos da interface para indicar informações de ale…" at bounding box center [414, 102] width 149 height 23
type textarea "Use como cor de fundo em elementos da interface para indicar informações de ale…"
drag, startPoint x: 187, startPoint y: 197, endPoint x: 187, endPoint y: 218, distance: 21.2
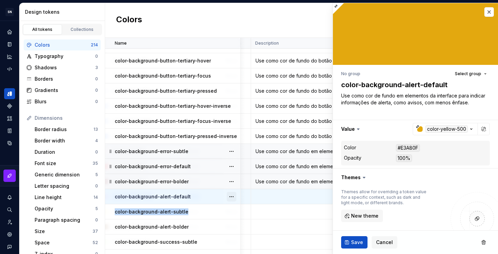
click at [230, 196] on button "button" at bounding box center [232, 197] width 10 height 10
click at [203, 196] on html "SN Céu Design System S Design system data Design tokens All tokens Collections …" at bounding box center [249, 127] width 498 height 254
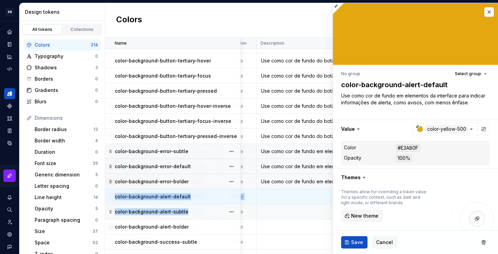
drag, startPoint x: 109, startPoint y: 197, endPoint x: 109, endPoint y: 215, distance: 18.2
click at [111, 197] on td "color-background-alert-default" at bounding box center [173, 196] width 136 height 15
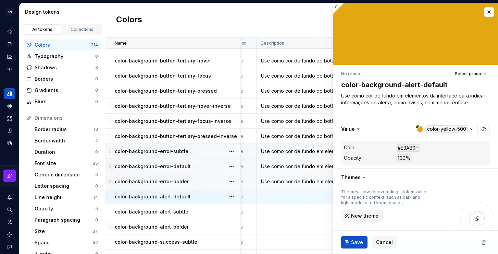
click at [163, 168] on p "color-background-error-default" at bounding box center [153, 166] width 76 height 7
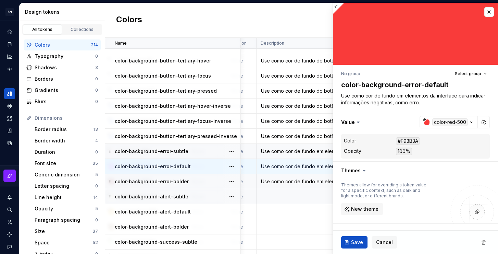
click at [191, 196] on div "color-background-alert-subtle" at bounding box center [177, 196] width 125 height 7
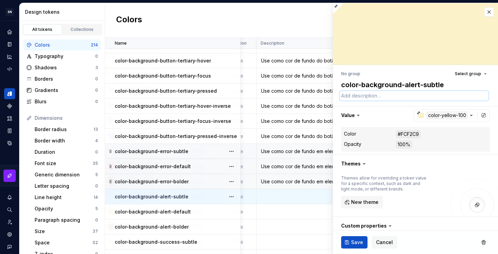
click at [392, 95] on textarea at bounding box center [414, 96] width 149 height 10
paste textarea "Use como cor de fundo em elementos da interface para indicar informações negati…"
type textarea "*"
type textarea "Use como cor de fundo em elementos da interface para indicar informações negati…"
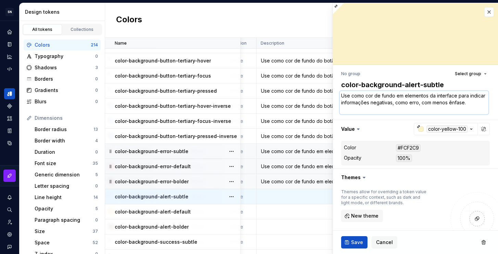
drag, startPoint x: 409, startPoint y: 102, endPoint x: 388, endPoint y: 103, distance: 20.6
click at [388, 103] on textarea "Use como cor de fundo em elementos da interface para indicar informações negati…" at bounding box center [414, 102] width 149 height 23
type textarea "*"
type textarea "Use como cor de fundo em elementos da interface para indicar informações d, com…"
type textarea "*"
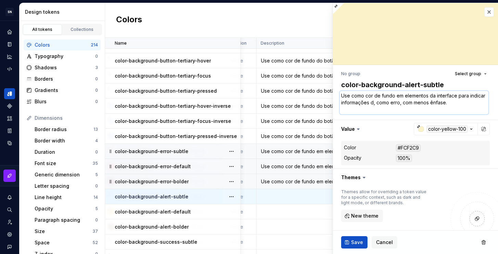
type textarea "Use como cor de fundo em elementos da interface para indicar informações de, co…"
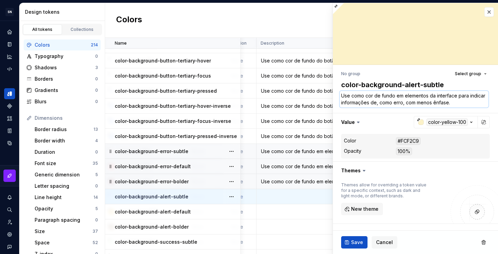
type textarea "*"
type textarea "Use como cor de fundo em elementos da interface para indicar informações de , c…"
type textarea "*"
type textarea "Use como cor de fundo em elementos da interface para indicar informações de a, …"
type textarea "*"
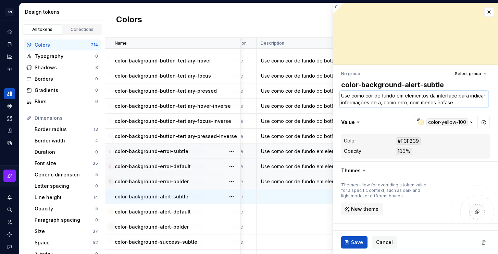
type textarea "Use como cor de fundo em elementos da interface para indicar informações de al,…"
type textarea "*"
type textarea "Use como cor de fundo em elementos da interface para indicar informações de ale…"
type textarea "*"
type textarea "Use como cor de fundo em elementos da interface para indicar informações de ale…"
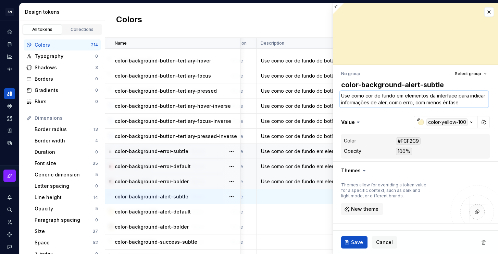
type textarea "*"
type textarea "Use como cor de fundo em elementos da interface para indicar informações de ale…"
type textarea "*"
type textarea "Use como cor de fundo em elementos da interface para indicar informações de ale…"
drag, startPoint x: 424, startPoint y: 103, endPoint x: 432, endPoint y: 104, distance: 8.3
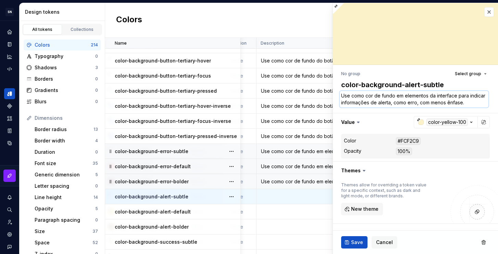
click at [432, 104] on textarea "Use como cor de fundo em elementos da interface para indicar informações de ale…" at bounding box center [414, 99] width 149 height 16
type textarea "*"
type textarea "Use como cor de fundo em elementos da interface para indicar informações de ale…"
type textarea "*"
type textarea "Use como cor de fundo em elementos da interface para indicar informações de ale…"
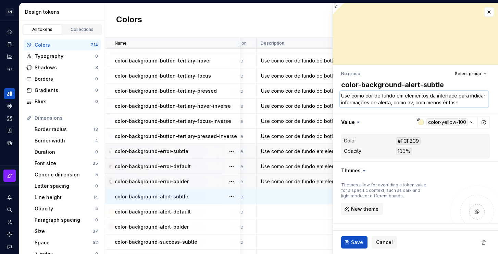
type textarea "*"
type textarea "Use como cor de fundo em elementos da interface para indicar informações de ale…"
type textarea "*"
type textarea "Use como cor de fundo em elementos da interface para indicar informações de ale…"
type textarea "*"
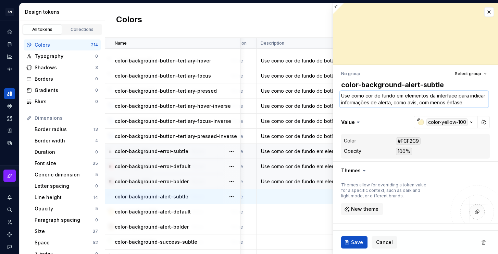
type textarea "Use como cor de fundo em elementos da interface para indicar informações de ale…"
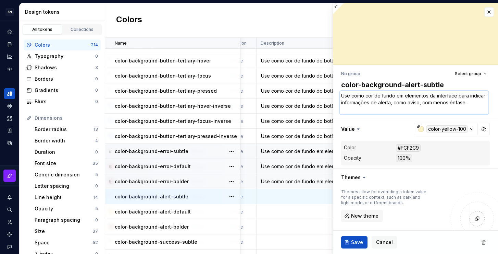
type textarea "*"
click at [381, 109] on textarea "Use como cor de fundo em elementos da interface para indicar informações de ale…" at bounding box center [414, 102] width 149 height 23
type textarea "Use como cor de fundo em elementos da interface para indicar informações de ale…"
click at [355, 239] on span "Save" at bounding box center [357, 241] width 12 height 7
click at [370, 105] on textarea "Use como cor de fundo em elementos da interface para indicar informações de ale…" at bounding box center [414, 102] width 149 height 23
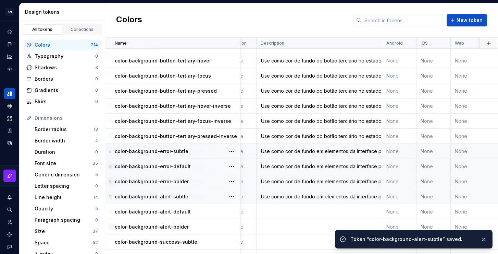
click at [283, 198] on div "Use como cor de fundo em elementos da interface para indicar informações de ale…" at bounding box center [319, 196] width 125 height 7
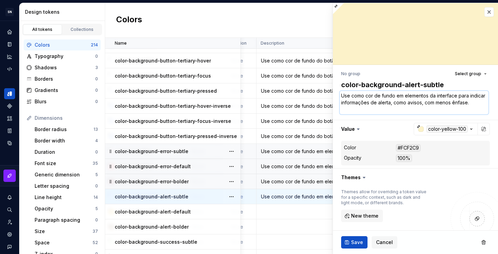
click at [384, 101] on textarea "Use como cor de fundo em elementos da interface para indicar informações de ale…" at bounding box center [414, 102] width 149 height 23
click at [280, 212] on td at bounding box center [320, 211] width 126 height 15
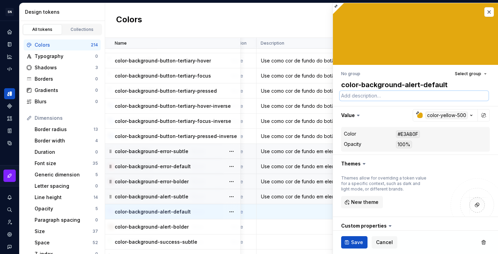
click at [370, 99] on textarea at bounding box center [414, 96] width 149 height 10
paste textarea "Use como cor de fundo em elementos da interface para indicar informações de ale…"
type textarea "*"
type textarea "Use como cor de fundo em elementos da interface para indicar informações de ale…"
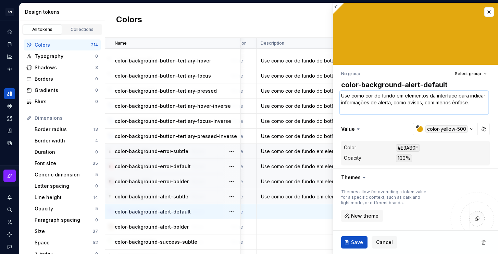
drag, startPoint x: 367, startPoint y: 109, endPoint x: 438, endPoint y: 103, distance: 71.5
click at [438, 103] on textarea "Use como cor de fundo em elementos da interface para indicar informações de ale…" at bounding box center [414, 102] width 149 height 23
type textarea "*"
type textarea "Use como cor de fundo em elementos da interface para indicar informações de ale…"
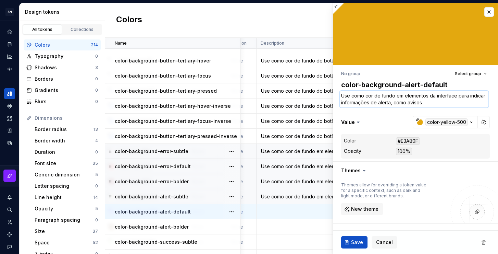
type textarea "*"
type textarea "Use como cor de fundo em elementos da interface para indicar informações de ale…"
click at [360, 239] on span "Save" at bounding box center [357, 241] width 12 height 7
click at [301, 227] on td at bounding box center [320, 226] width 126 height 15
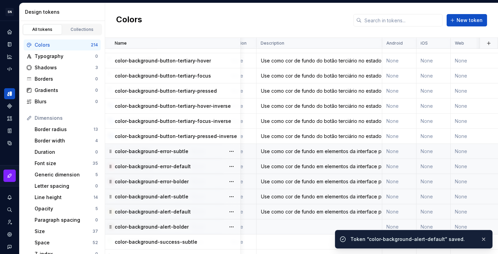
click at [292, 223] on td at bounding box center [320, 226] width 126 height 15
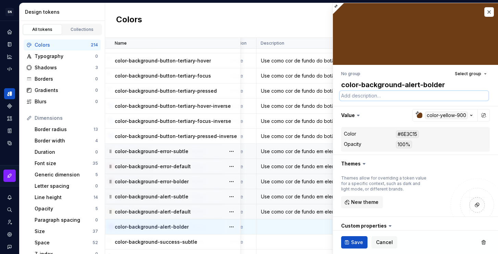
click at [379, 95] on textarea at bounding box center [414, 96] width 149 height 10
paste textarea "Use como cor de fundo em elementos da interface para indicar informações de ale…"
type textarea "*"
type textarea "Use como cor de fundo em elementos da interface para indicar informações de ale…"
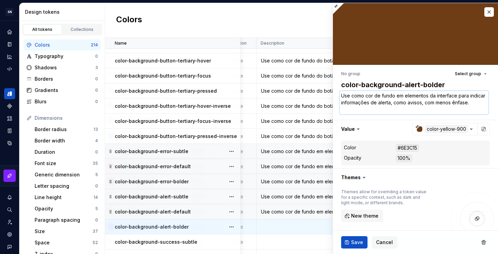
drag, startPoint x: 470, startPoint y: 102, endPoint x: 456, endPoint y: 103, distance: 14.1
click at [456, 103] on textarea "Use como cor de fundo em elementos da interface para indicar informações de ale…" at bounding box center [414, 102] width 149 height 23
type textarea "*"
type textarea "Use como cor de fundo em elementos da interface para indicar informações de ale…"
type textarea "*"
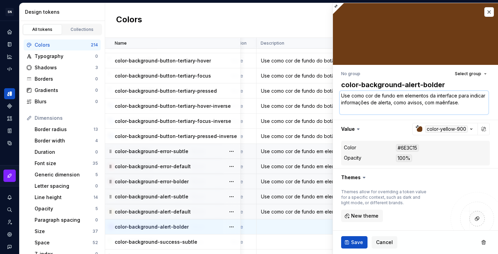
type textarea "Use como cor de fundo em elementos da interface para indicar informações de ale…"
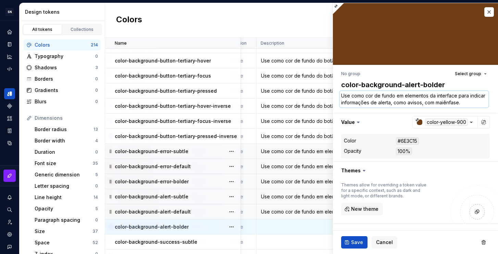
type textarea "*"
type textarea "Use como cor de fundo em elementos da interface para indicar informações de ale…"
type textarea "*"
type textarea "Use como cor de fundo em elementos da interface para indicar informações de ale…"
click at [351, 245] on button "Save" at bounding box center [354, 242] width 26 height 12
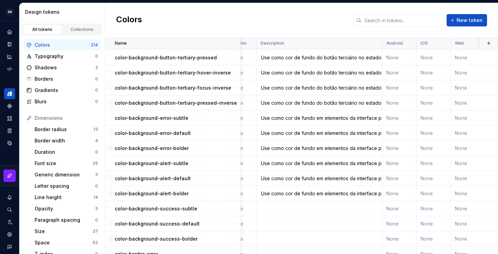
scroll to position [2256, 138]
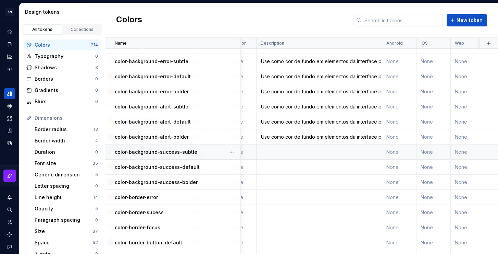
click at [271, 152] on td at bounding box center [320, 151] width 126 height 15
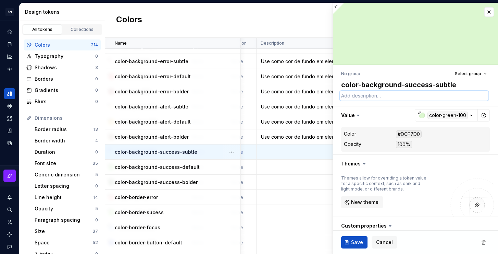
click at [365, 94] on textarea at bounding box center [414, 96] width 149 height 10
paste textarea "Use como cor de fundo em elementos da interface para indicar informações de ale…"
type textarea "*"
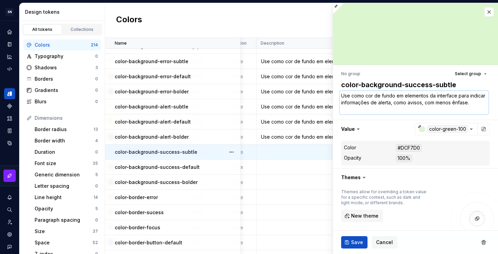
drag, startPoint x: 406, startPoint y: 103, endPoint x: 388, endPoint y: 103, distance: 17.8
click at [388, 103] on textarea "Use como cor de fundo em elementos da interface para indicar informações de ale…" at bounding box center [414, 102] width 149 height 23
type textarea "Use como cor de fundo em elementos da interface para indicar informações p, com…"
type textarea "*"
type textarea "Use como cor de fundo em elementos da interface para indicar informações pos, c…"
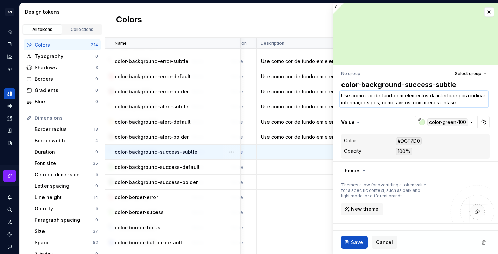
type textarea "*"
type textarea "Use como cor de fundo em elementos da interface para indicar informações posi, …"
type textarea "*"
type textarea "Use como cor de fundo em elementos da interface para indicar informações posit,…"
type textarea "*"
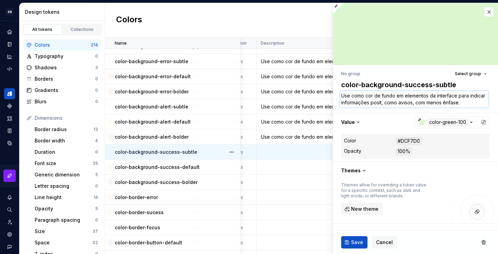
type textarea "Use como cor de fundo em elementos da interface para indicar informações positi…"
type textarea "*"
type textarea "Use como cor de fundo em elementos da interface para indicar informações positi…"
type textarea "*"
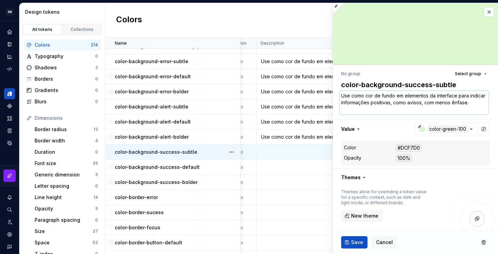
drag, startPoint x: 439, startPoint y: 103, endPoint x: 425, endPoint y: 102, distance: 13.7
click at [425, 102] on textarea "Use como cor de fundo em elementos da interface para indicar informações positi…" at bounding box center [414, 102] width 149 height 23
type textarea "Use como cor de fundo em elementos da interface para indicar informações positi…"
click at [441, 108] on textarea "Use como cor de fundo em elementos da interface para indicar informações positi…" at bounding box center [414, 102] width 149 height 23
drag, startPoint x: 439, startPoint y: 102, endPoint x: 425, endPoint y: 101, distance: 13.4
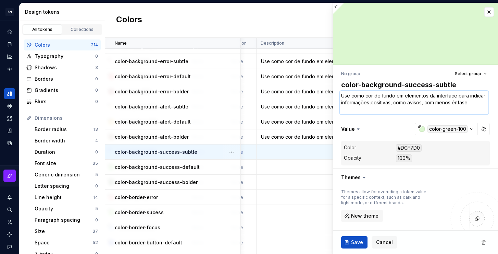
click at [425, 101] on textarea "Use como cor de fundo em elementos da interface para indicar informações positi…" at bounding box center [414, 102] width 149 height 23
click at [432, 110] on textarea "Use como cor de fundo em elementos da interface para indicar informações positi…" at bounding box center [414, 102] width 149 height 23
drag, startPoint x: 439, startPoint y: 103, endPoint x: 425, endPoint y: 103, distance: 14.4
click at [425, 103] on textarea "Use como cor de fundo em elementos da interface para indicar informações positi…" at bounding box center [414, 102] width 149 height 23
type textarea "*"
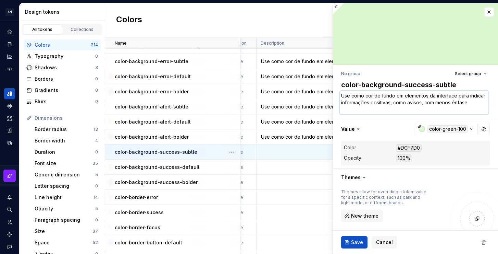
type textarea "Use como cor de fundo em elementos da interface para indicar informações positi…"
type textarea "*"
type textarea "Use como cor de fundo em elementos da interface para indicar informações positi…"
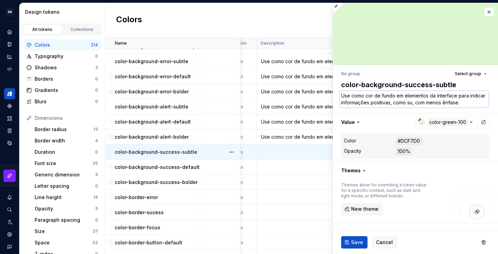
type textarea "*"
type textarea "Use como cor de fundo em elementos da interface para indicar informações positi…"
type textarea "*"
type textarea "Use como cor de fundo em elementos da interface para indicar informações positi…"
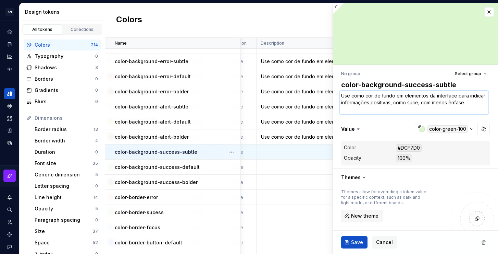
type textarea "*"
type textarea "Use como cor de fundo em elementos da interface para indicar informações positi…"
type textarea "*"
type textarea "Use como cor de fundo em elementos da interface para indicar informações positi…"
type textarea "*"
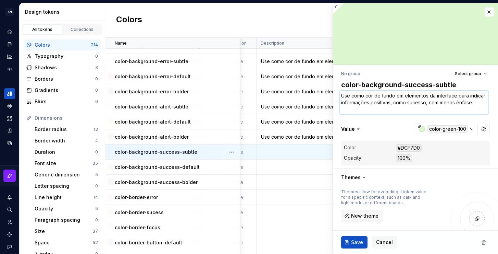
click at [425, 101] on textarea "Use como cor de fundo em elementos da interface para indicar informações positi…" at bounding box center [414, 102] width 149 height 23
click at [432, 107] on textarea "Use como cor de fundo em elementos da interface para indicar informações positi…" at bounding box center [414, 102] width 149 height 23
type textarea "Use como cor de fundo em elementos da interface para indicar informações positi…"
click at [356, 238] on span "Save" at bounding box center [357, 241] width 12 height 7
click at [369, 107] on textarea "Use como cor de fundo em elementos da interface para indicar informações positi…" at bounding box center [414, 102] width 149 height 23
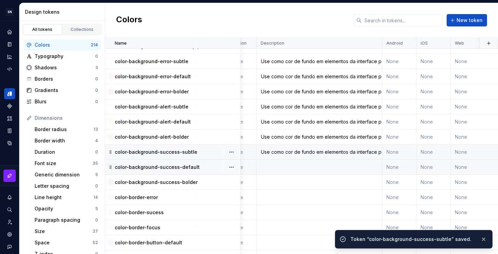
click at [292, 169] on td at bounding box center [320, 166] width 126 height 15
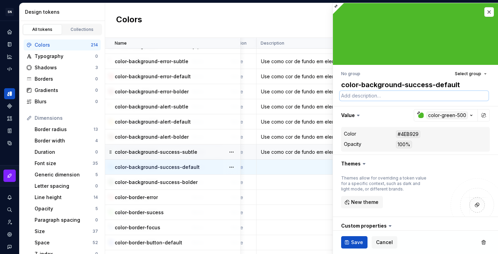
click at [366, 99] on textarea at bounding box center [414, 96] width 149 height 10
paste textarea "Use como cor de fundo em elementos da interface para indicar informações positi…"
type textarea "*"
type textarea "Use como cor de fundo em elementos da interface para indicar informações positi…"
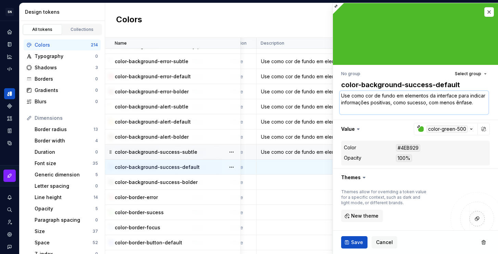
drag, startPoint x: 414, startPoint y: 109, endPoint x: 444, endPoint y: 103, distance: 30.7
click at [444, 103] on textarea "Use como cor de fundo em elementos da interface para indicar informações positi…" at bounding box center [414, 102] width 149 height 23
type textarea "*"
type textarea "Use como cor de fundo em elementos da interface para indicar informações positi…"
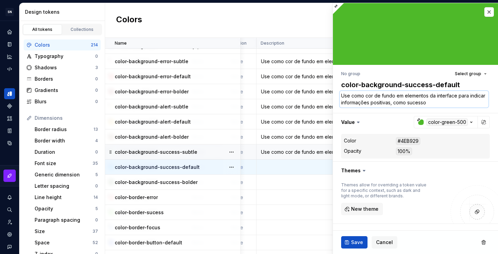
type textarea "*"
type textarea "Use como cor de fundo em elementos da interface para indicar informações positi…"
click at [357, 244] on span "Save" at bounding box center [357, 241] width 12 height 7
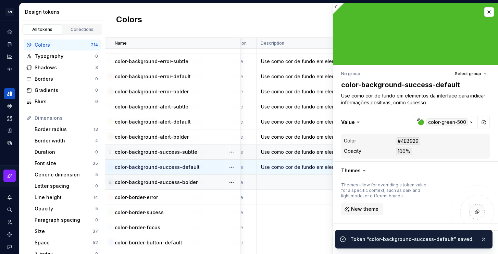
click at [298, 182] on td at bounding box center [320, 181] width 126 height 15
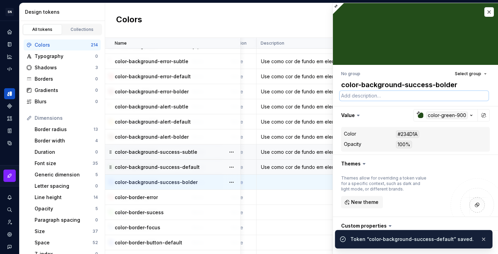
click at [371, 98] on textarea at bounding box center [414, 96] width 149 height 10
paste textarea "Use como cor de fundo em elementos da interface para indicar informações positi…"
type textarea "*"
type textarea "Use como cor de fundo em elementos da interface para indicar informações positi…"
paste textarea "Use como cor de fundo em elementos da interface para indicar informações positi…"
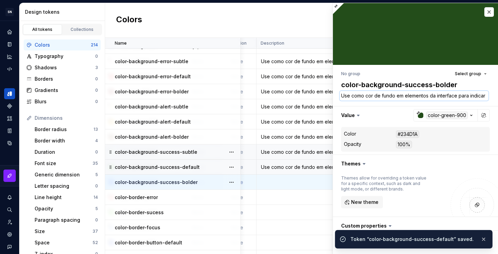
type textarea "*"
type textarea "Use como cor de fundo em elementos da interface para indicar informações positi…"
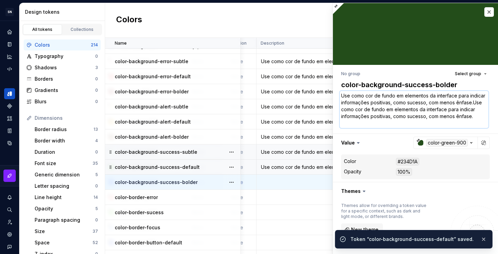
type textarea "*"
type textarea "Use como cor de fundo em elementos da interface para indicar informações positi…"
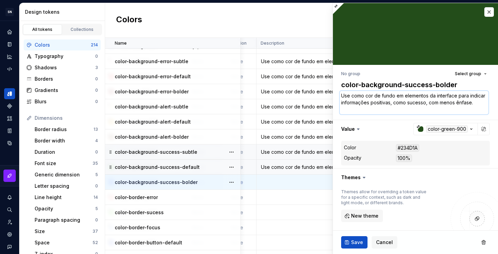
click at [375, 110] on textarea "Use como cor de fundo em elementos da interface para indicar informações positi…" at bounding box center [414, 102] width 149 height 23
drag, startPoint x: 473, startPoint y: 103, endPoint x: 459, endPoint y: 102, distance: 14.1
click at [459, 102] on textarea "Use como cor de fundo em elementos da interface para indicar informações positi…" at bounding box center [414, 102] width 149 height 23
type textarea "*"
type textarea "Use como cor de fundo em elementos da interface para indicar informações positi…"
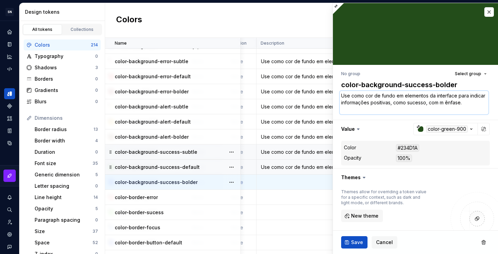
type textarea "*"
type textarea "Use como cor de fundo em elementos da interface para indicar informações positi…"
type textarea "*"
type textarea "Use como cor de fundo em elementos da interface para indicar informações positi…"
type textarea "*"
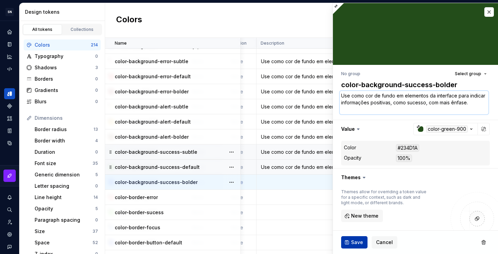
type textarea "Use como cor de fundo em elementos da interface para indicar informações positi…"
click at [348, 238] on button "Save" at bounding box center [354, 242] width 26 height 12
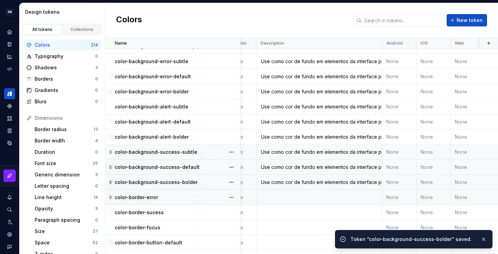
click at [294, 198] on td at bounding box center [320, 196] width 126 height 15
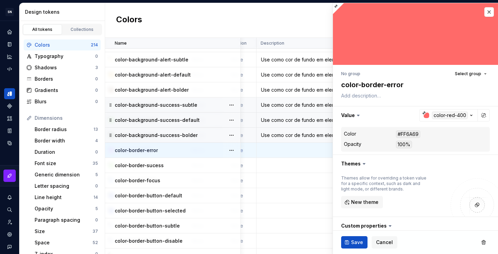
scroll to position [2296, 138]
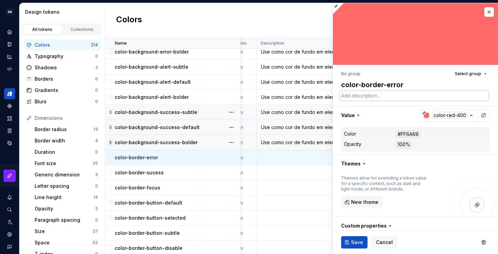
click at [381, 97] on textarea at bounding box center [414, 96] width 149 height 10
paste textarea "Use como cor de fundo em elementos da interface para indicar informações positi…"
type textarea "*"
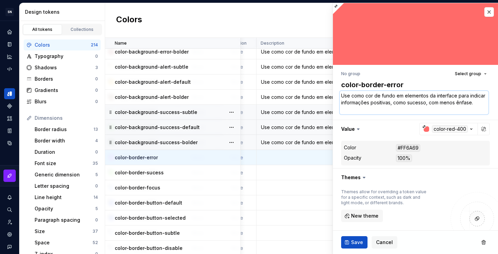
drag, startPoint x: 395, startPoint y: 95, endPoint x: 381, endPoint y: 96, distance: 13.4
click at [381, 96] on textarea "Use como cor de fundo em elementos da interface para indicar informações positi…" at bounding box center [414, 102] width 149 height 23
type textarea "Use como cor de b em elementos da interface para indicar informações positivas,…"
type textarea "*"
type textarea "Use como cor de bo em elementos da interface para indicar informações positivas…"
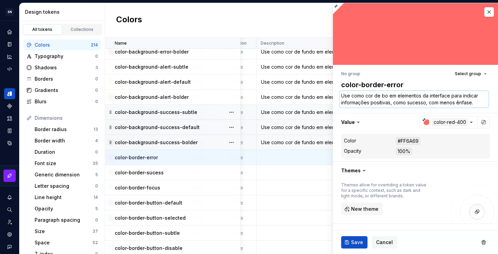
type textarea "*"
type textarea "Use como cor de bor em elementos da interface para indicar informações positiva…"
type textarea "*"
type textarea "Use como cor de bord em elementos da interface para indicar informações positiv…"
type textarea "*"
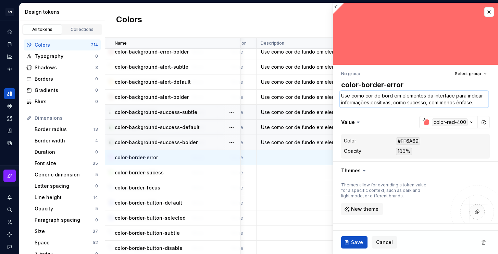
type textarea "Use como cor de borda em elementos da interface para indicar informações positi…"
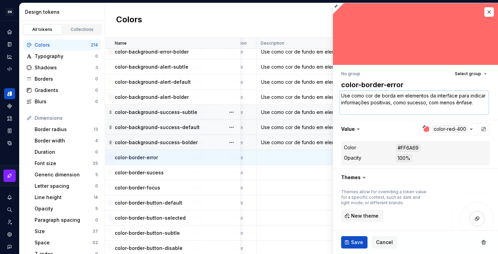
click at [361, 108] on textarea "Use como cor de borda em elementos da interface para indicar informações positi…" at bounding box center [414, 102] width 149 height 23
drag, startPoint x: 407, startPoint y: 102, endPoint x: 388, endPoint y: 103, distance: 18.9
click at [388, 103] on textarea "Use como cor de borda em elementos da interface para indicar informações positi…" at bounding box center [414, 102] width 149 height 23
type textarea "*"
type textarea "Use como cor de borda em elementos da interface para indicar informações n, com…"
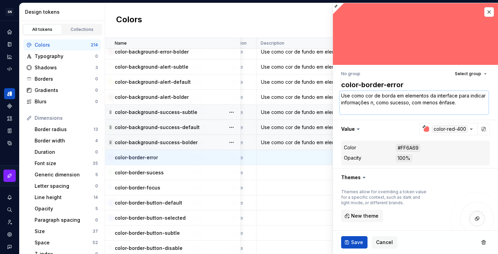
type textarea "*"
type textarea "Use como cor de borda em elementos da interface para indicar informações ne, co…"
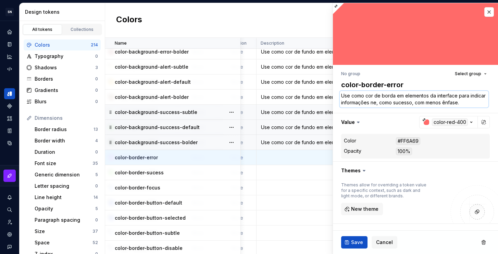
type textarea "*"
type textarea "Use como cor de borda em elementos da interface para indicar informações neg, c…"
type textarea "*"
type textarea "Use como cor de borda em elementos da interface para indicar informações nega, …"
type textarea "*"
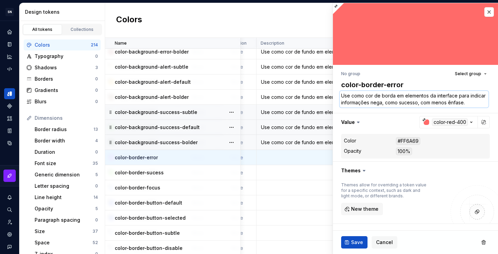
type textarea "Use como cor de borda em elementos da interface para indicar informações negat,…"
type textarea "*"
type textarea "Use como cor de borda em elementos da interface para indicar informações negati…"
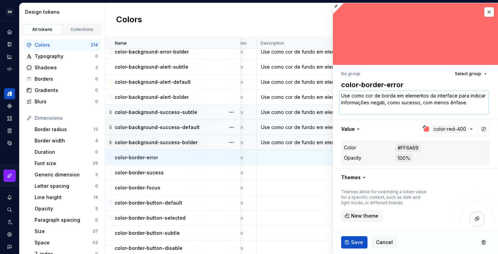
type textarea "*"
type textarea "Use como cor de borda em elementos da interface para indicar informações negati…"
type textarea "*"
type textarea "Use como cor de borda em elementos da interface para indicar informações negati…"
drag, startPoint x: 427, startPoint y: 103, endPoint x: 445, endPoint y: 104, distance: 17.8
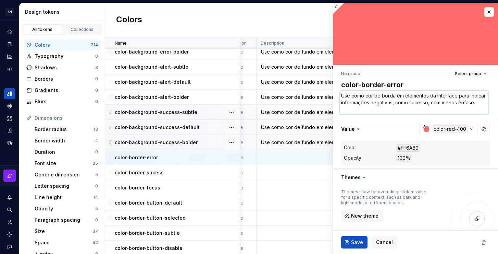
click at [445, 104] on textarea "Use como cor de borda em elementos da interface para indicar informações negati…" at bounding box center [414, 102] width 149 height 23
type textarea "*"
type textarea "Use como cor de borda em elementos da interface para indicar informações negati…"
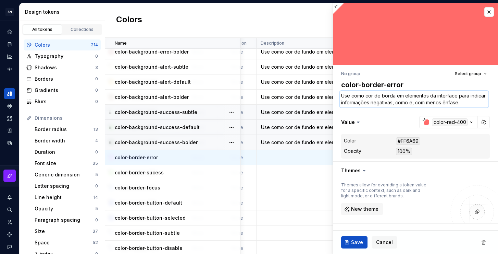
type textarea "*"
type textarea "Use como cor de borda em elementos da interface para indicar informações negati…"
type textarea "*"
type textarea "Use como cor de borda em elementos da interface para indicar informações negati…"
type textarea "*"
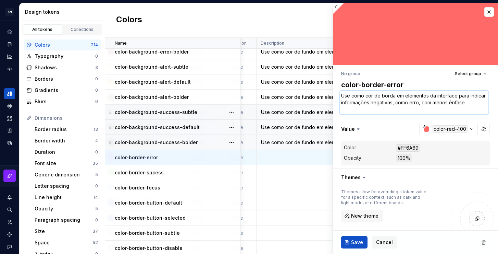
click at [392, 114] on textarea "Use como cor de borda em elementos da interface para indicar informações negati…" at bounding box center [414, 102] width 149 height 23
drag, startPoint x: 449, startPoint y: 110, endPoint x: 435, endPoint y: 104, distance: 14.7
click at [435, 104] on textarea "Use como cor de borda em elementos da interface para indicar informações negati…" at bounding box center [414, 102] width 149 height 23
type textarea "Use como cor de borda em elementos da interface para indicar informações negati…"
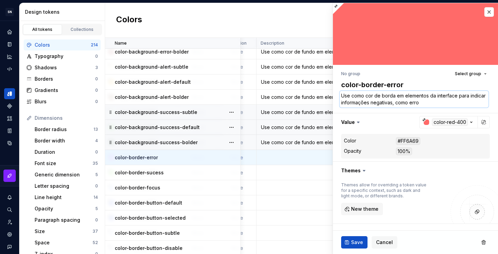
type textarea "*"
type textarea "Use como cor de borda em elementos da interface para indicar informações negati…"
click at [357, 240] on span "Save" at bounding box center [357, 241] width 12 height 7
click at [280, 171] on td at bounding box center [320, 172] width 126 height 15
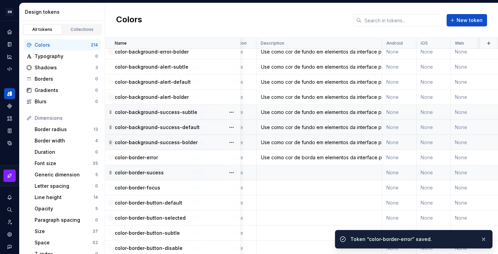
click at [308, 172] on td at bounding box center [320, 172] width 126 height 15
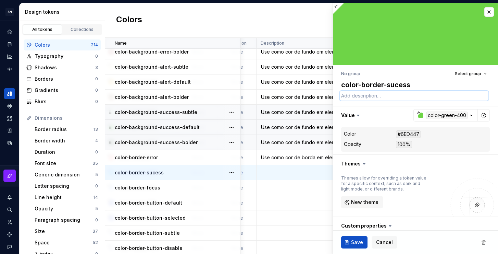
click at [373, 97] on textarea at bounding box center [414, 96] width 149 height 10
paste textarea "Use como cor de borda em elementos da interface para indicar informações negati…"
type textarea "*"
type textarea "Use como cor de borda em elementos da interface para indicar informações negati…"
type textarea "*"
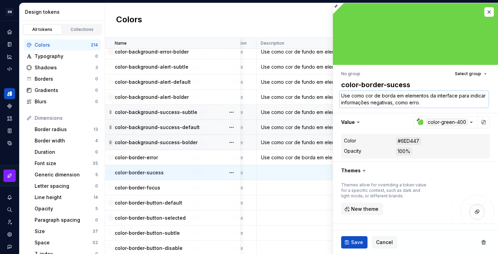
drag, startPoint x: 409, startPoint y: 102, endPoint x: 387, endPoint y: 103, distance: 21.3
click at [387, 103] on textarea "Use como cor de borda em elementos da interface para indicar informações negati…" at bounding box center [414, 99] width 149 height 16
type textarea "Use como cor de borda em elementos da interface para indicar informações p, com…"
type textarea "*"
type textarea "Use como cor de borda em elementos da interface para indicar informações po, co…"
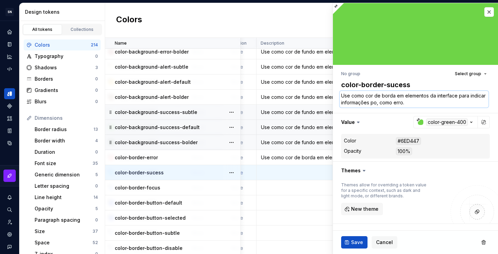
type textarea "*"
type textarea "Use como cor de borda em elementos da interface para indicar informações pos, c…"
type textarea "*"
type textarea "Use como cor de borda em elementos da interface para indicar informações posi, …"
type textarea "*"
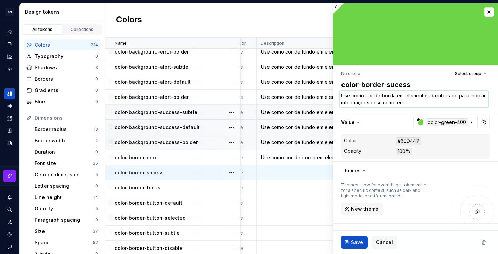
type textarea "Use como cor de borda em elementos da interface para indicar informações posit,…"
type textarea "*"
type textarea "Use como cor de borda em elementos da interface para indicar informações positi…"
type textarea "*"
type textarea "Use como cor de borda em elementos da interface para indicar informações positi…"
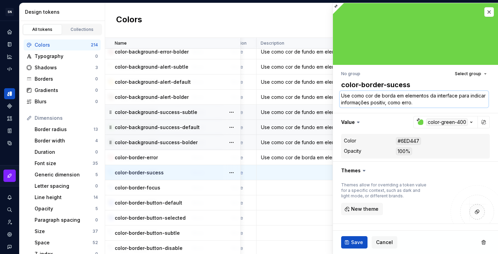
type textarea "*"
type textarea "Use como cor de borda em elementos da interface para indicar informações positi…"
type textarea "*"
type textarea "Use como cor de borda em elementos da interface para indicar informações positi…"
drag, startPoint x: 432, startPoint y: 102, endPoint x: 425, endPoint y: 102, distance: 7.5
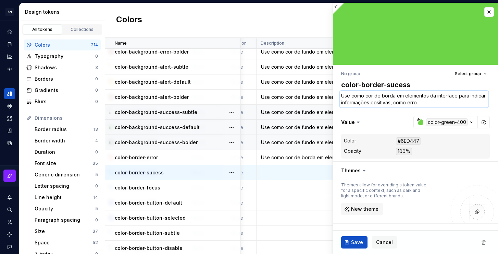
click at [425, 102] on textarea "Use como cor de borda em elementos da interface para indicar informações positi…" at bounding box center [414, 99] width 149 height 16
type textarea "*"
type textarea "Use como cor de borda em elementos da interface para indicar informações positi…"
type textarea "*"
click at [350, 238] on button "Save" at bounding box center [354, 242] width 26 height 12
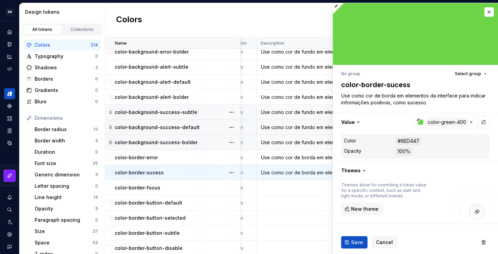
click at [290, 186] on td at bounding box center [320, 187] width 126 height 15
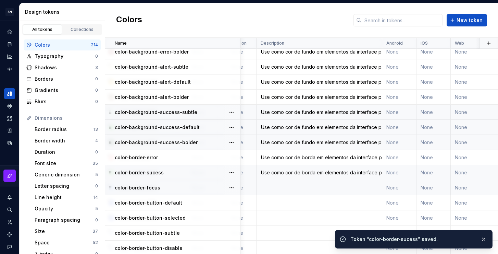
click at [301, 187] on td at bounding box center [320, 187] width 126 height 15
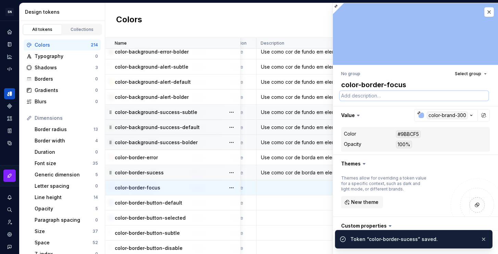
click at [379, 96] on textarea at bounding box center [414, 96] width 149 height 10
paste textarea "Use como cor de borda em elementos da interface para indicar informações negati…"
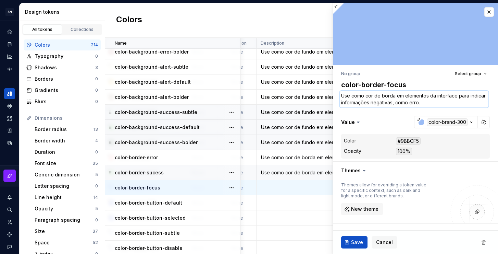
drag, startPoint x: 443, startPoint y: 102, endPoint x: 396, endPoint y: 96, distance: 47.3
click at [396, 96] on textarea "Use como cor de borda em elementos da interface para indicar informações negati…" at bounding box center [414, 99] width 149 height 16
drag, startPoint x: 430, startPoint y: 102, endPoint x: 407, endPoint y: 96, distance: 23.7
click at [407, 96] on textarea "Use como cor de borda para indicar o estado foco em elementos da interface." at bounding box center [414, 99] width 149 height 16
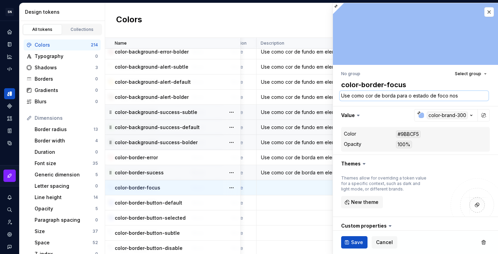
drag, startPoint x: 456, startPoint y: 96, endPoint x: 448, endPoint y: 95, distance: 7.9
click at [448, 95] on textarea "Use como cor de borda para o estado de foco nos" at bounding box center [414, 96] width 149 height 10
click at [355, 243] on span "Save" at bounding box center [357, 241] width 12 height 7
